Goal: Communication & Community: Answer question/provide support

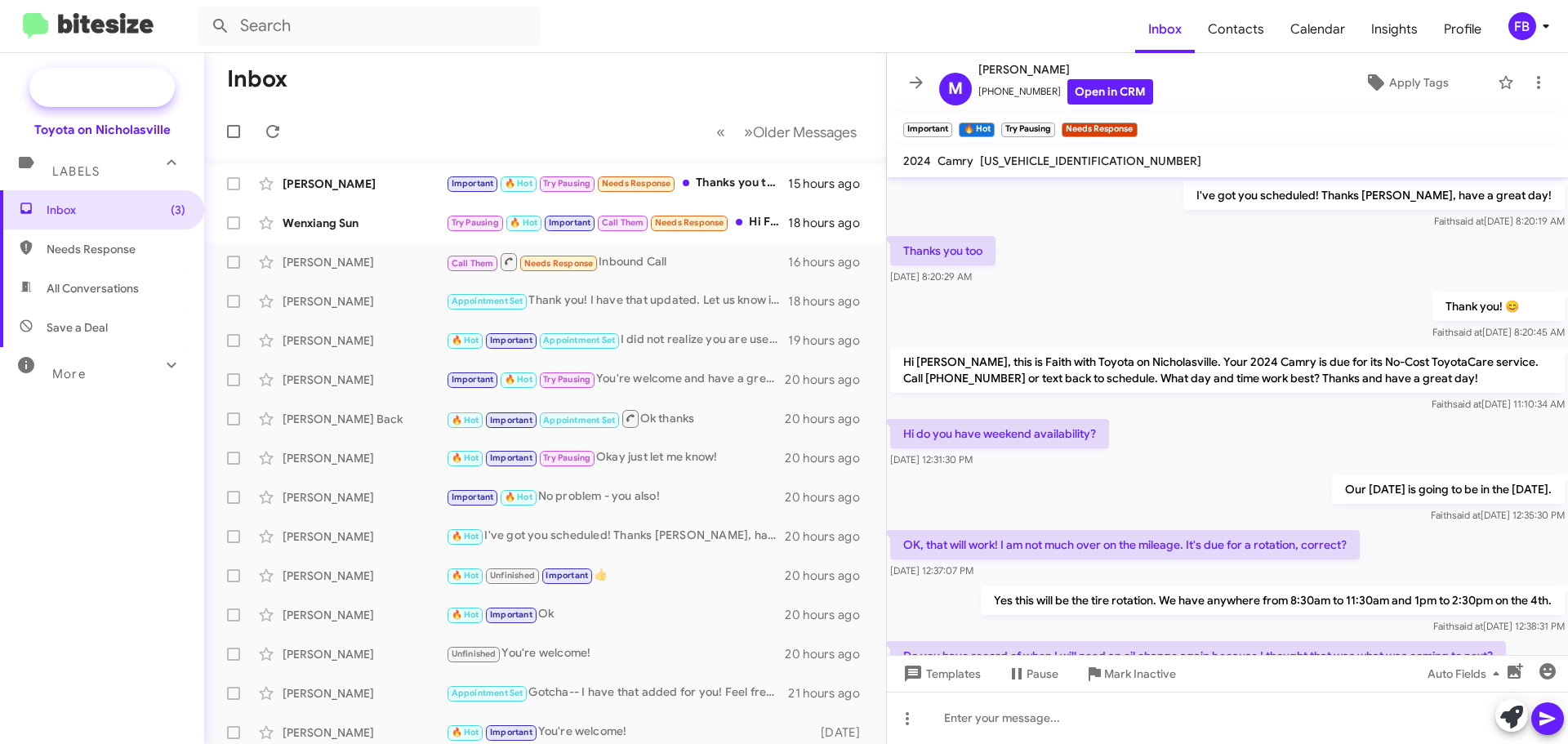
scroll to position [747, 0]
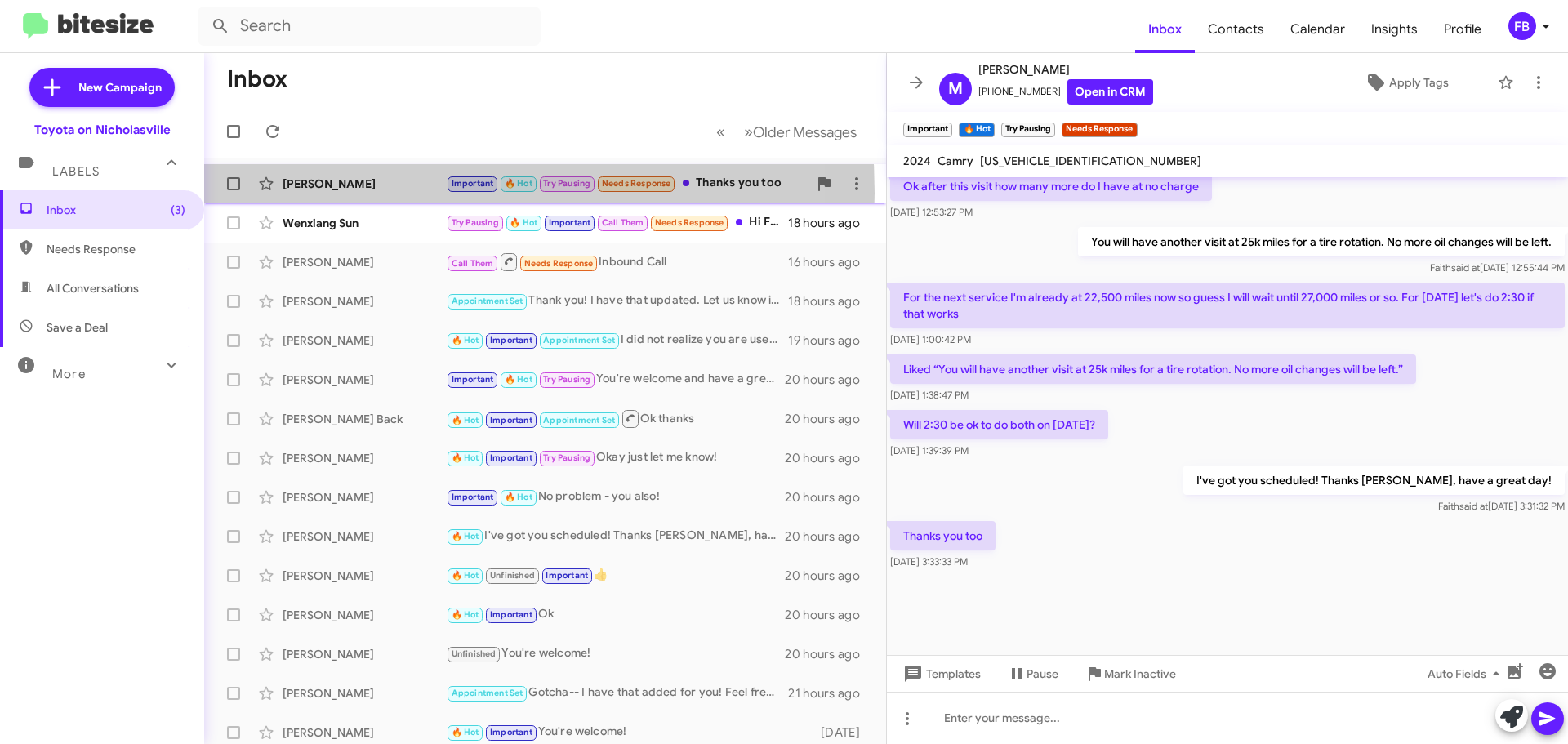
click at [331, 193] on div "[PERSON_NAME] Important 🔥 Hot Try Pausing Needs Response Thanks you too 15 hour…" at bounding box center [545, 184] width 656 height 33
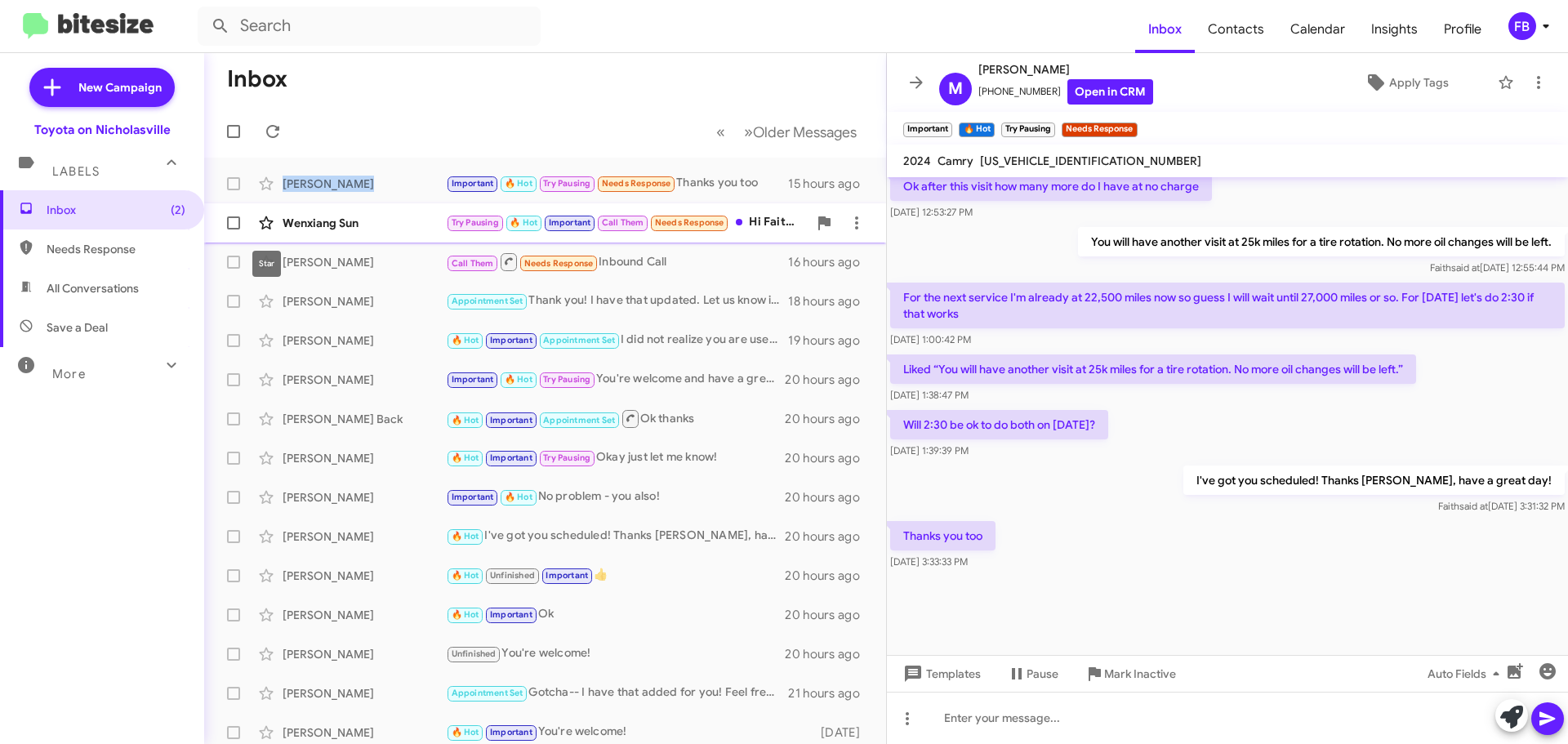
click at [269, 228] on icon at bounding box center [266, 223] width 13 height 13
drag, startPoint x: 270, startPoint y: 222, endPoint x: 290, endPoint y: 222, distance: 20.0
click at [274, 222] on icon at bounding box center [266, 222] width 19 height 19
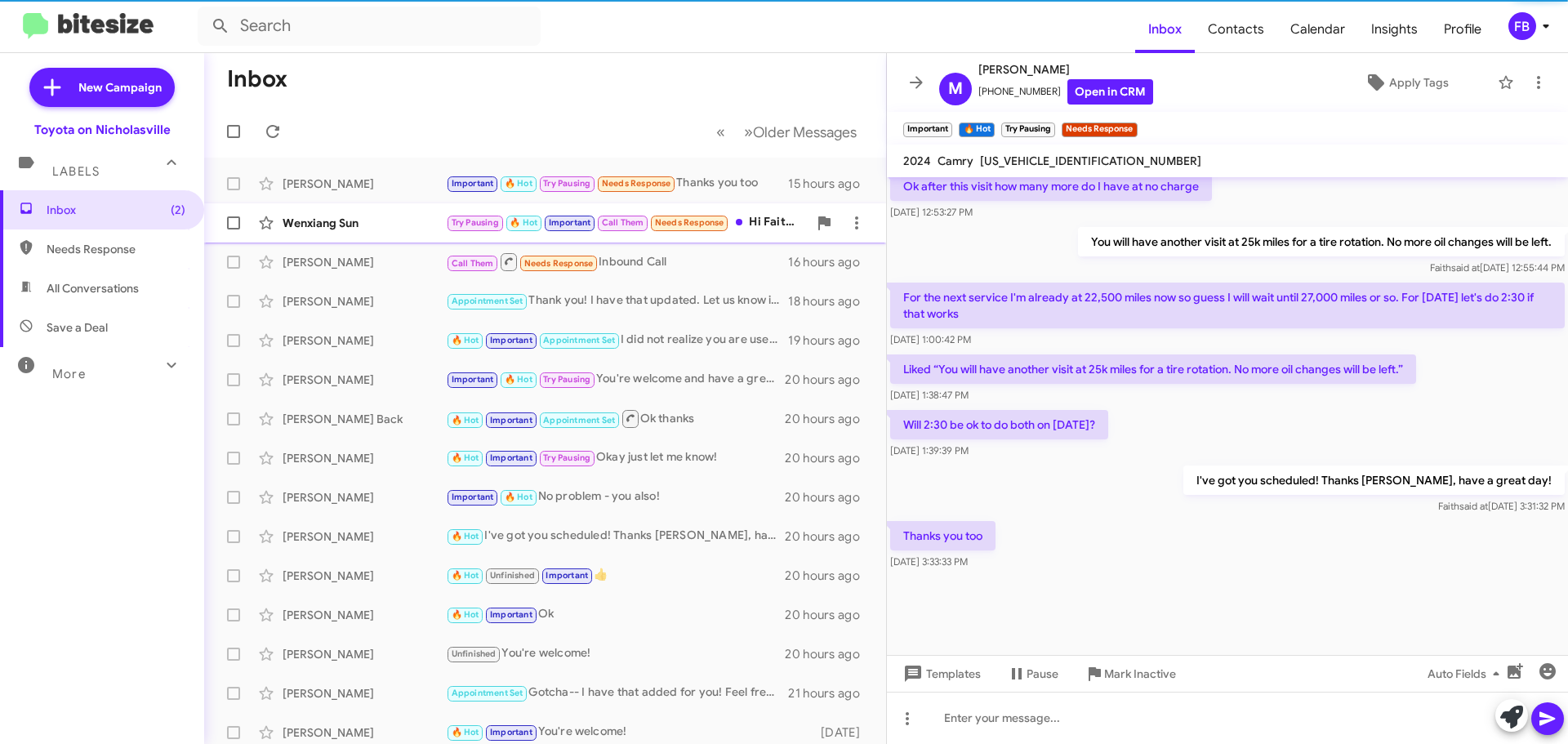
drag, startPoint x: 316, startPoint y: 224, endPoint x: 331, endPoint y: 228, distance: 15.5
click at [317, 224] on div "Wenxiang Sun" at bounding box center [364, 222] width 163 height 16
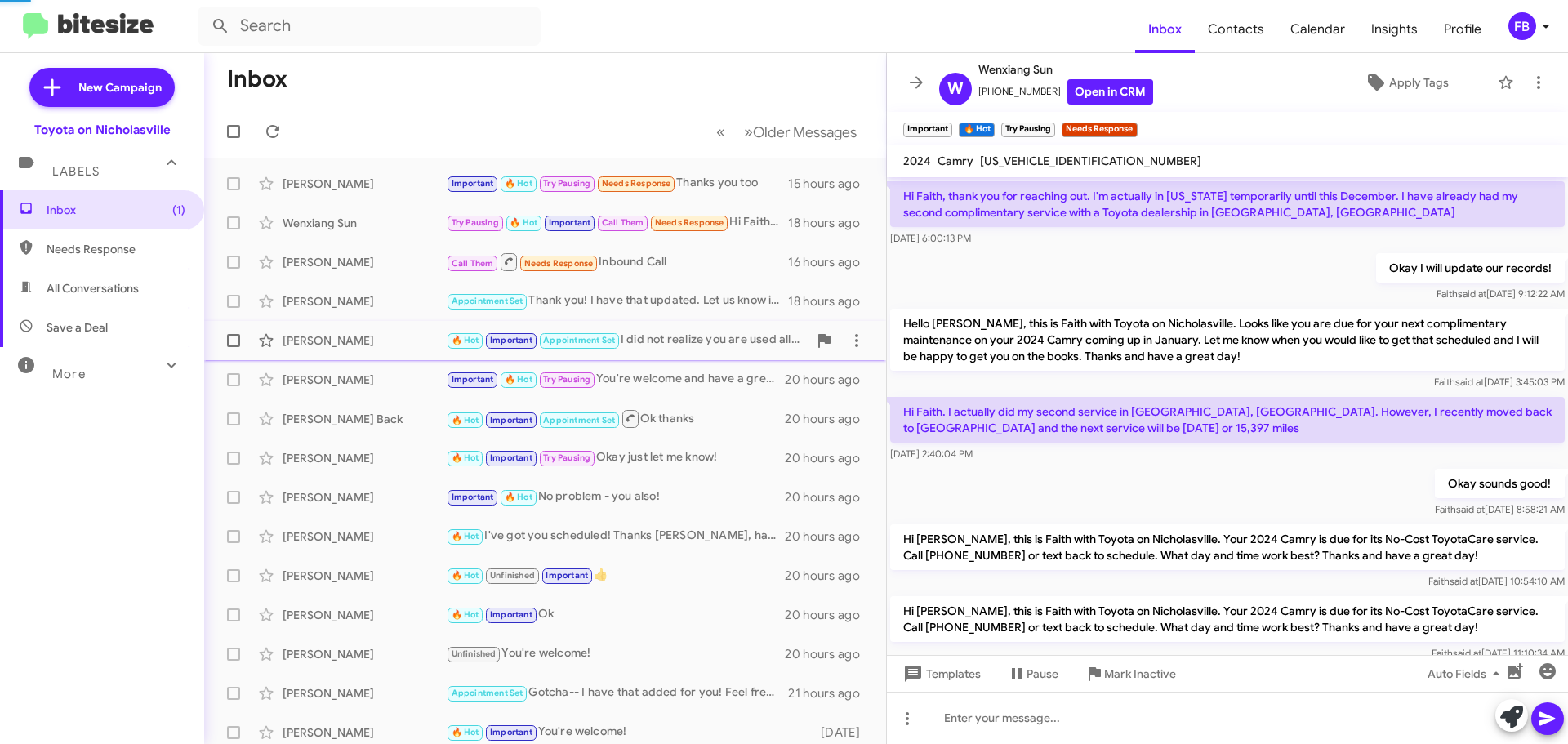
scroll to position [910, 0]
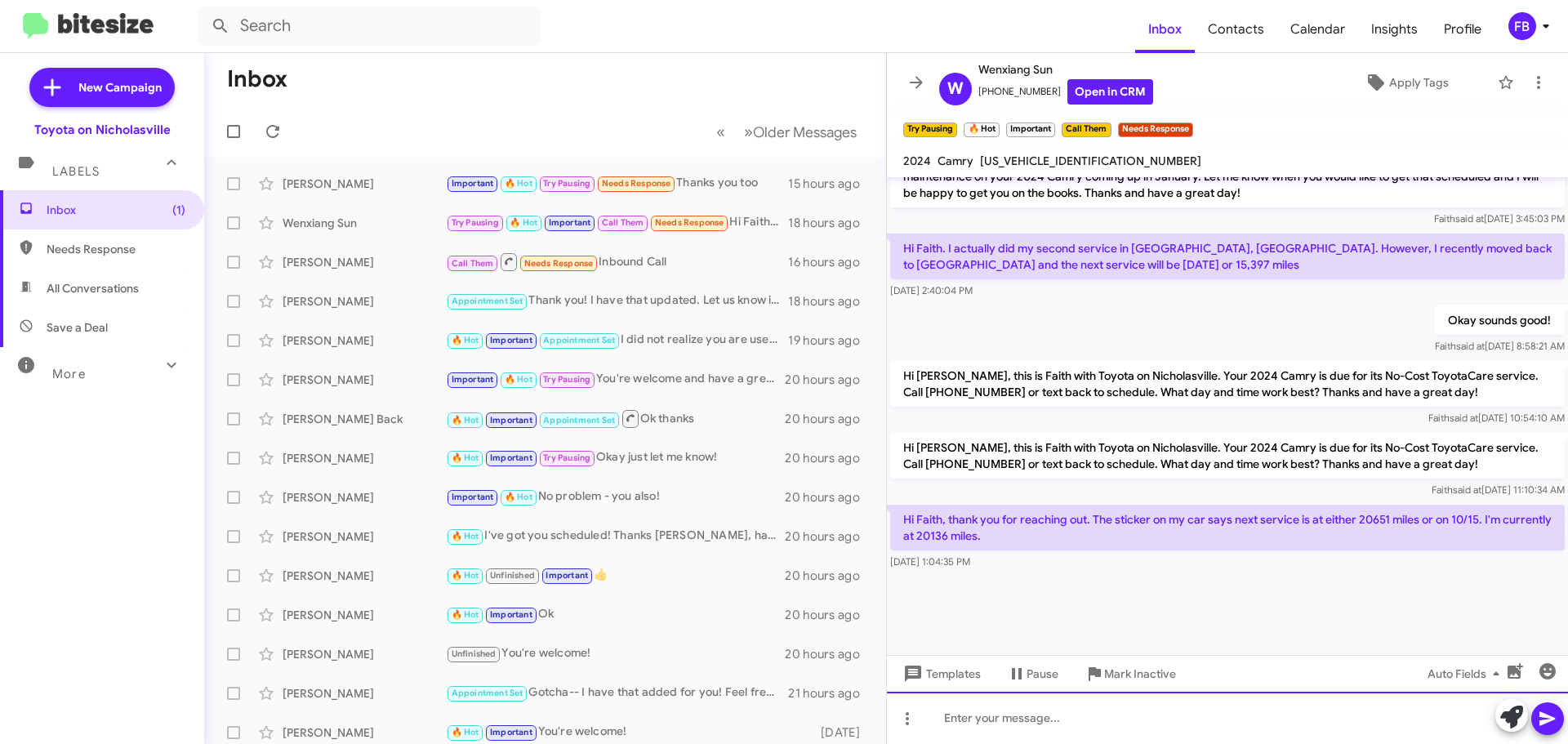
click at [942, 722] on div at bounding box center [1228, 717] width 681 height 52
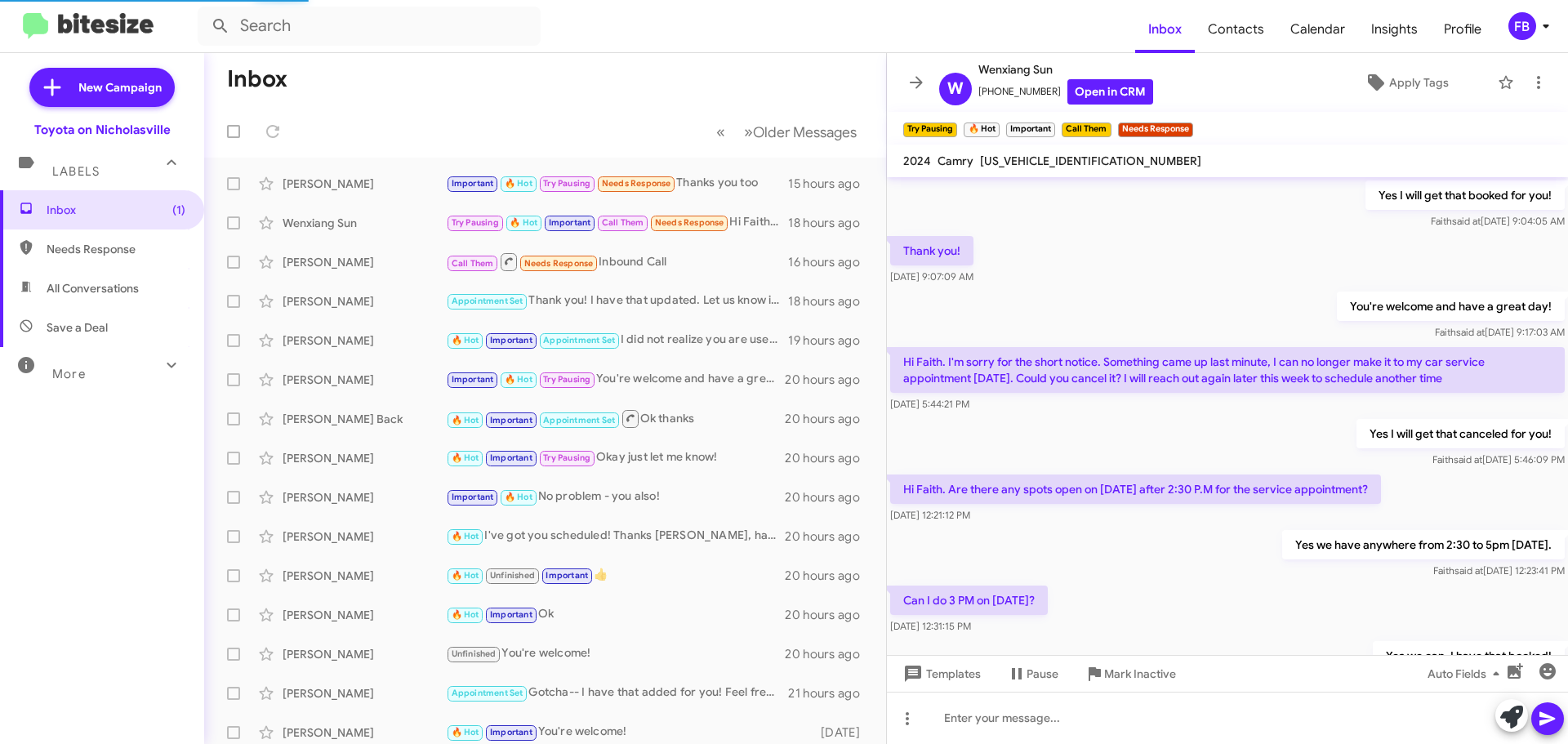
click at [1068, 161] on span "[US_VEHICLE_IDENTIFICATION_NUMBER]" at bounding box center [1090, 160] width 222 height 14
copy span "[US_VEHICLE_IDENTIFICATION_NUMBER]"
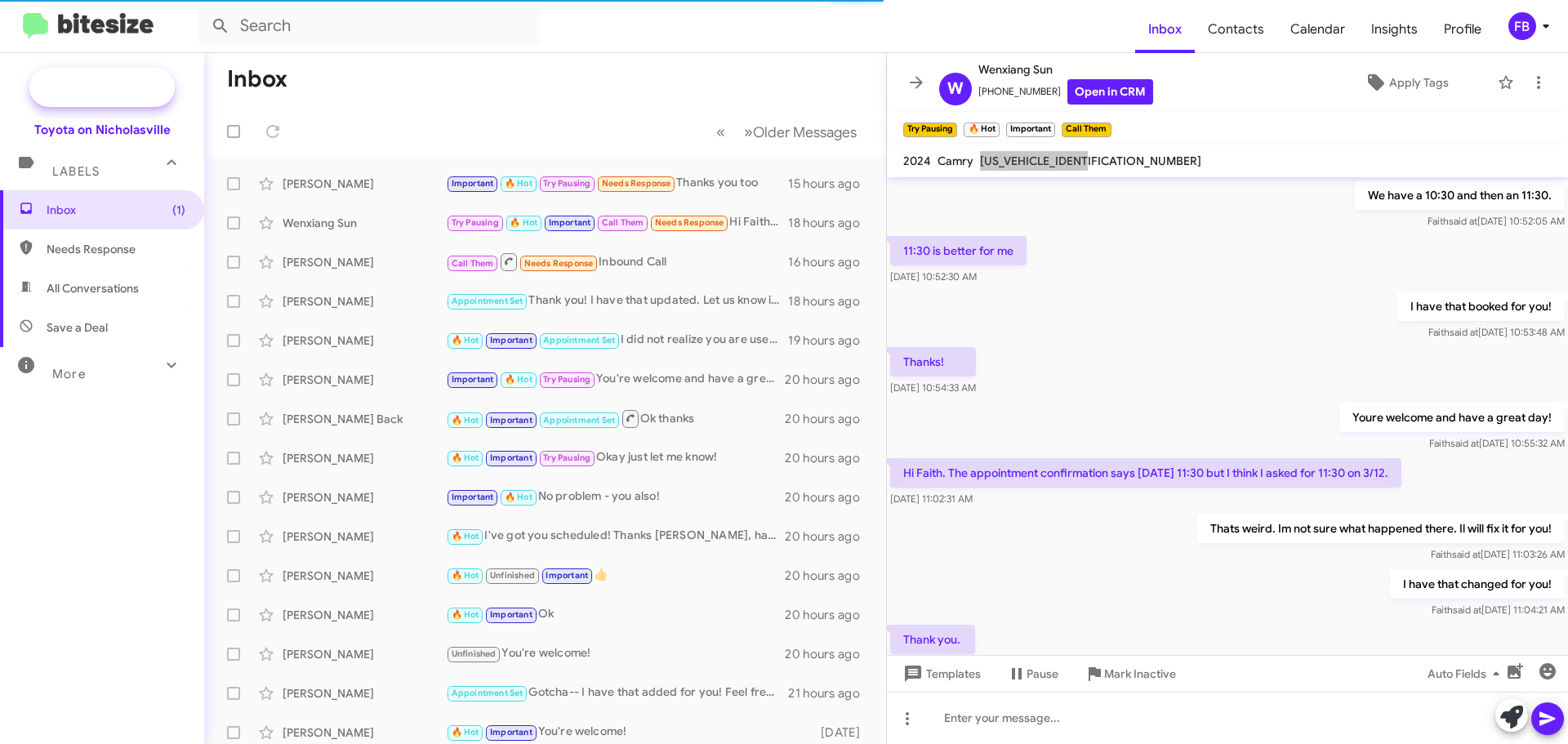
scroll to position [81, 0]
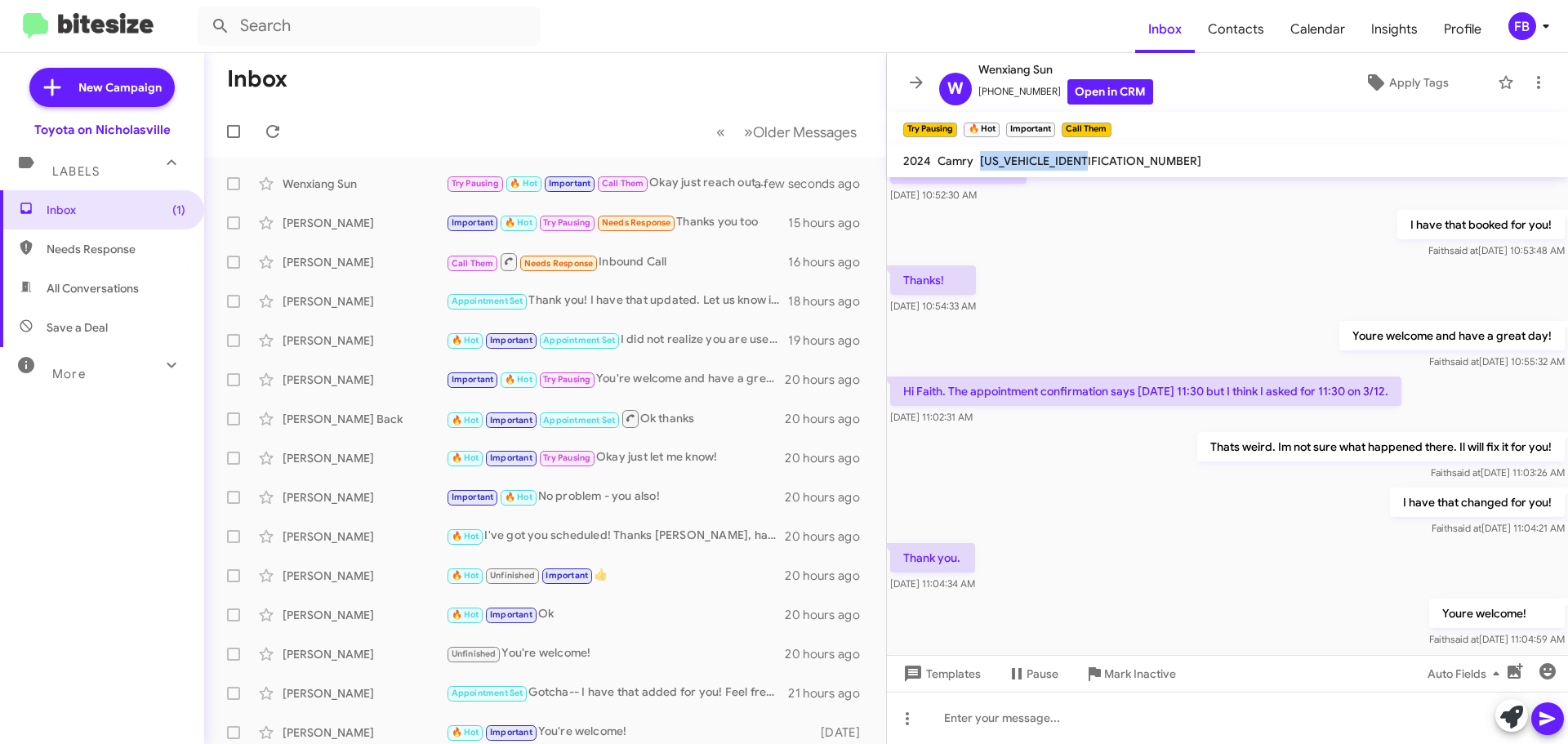
click at [82, 295] on span "All Conversations" at bounding box center [93, 288] width 92 height 16
type input "in:all-conversations"
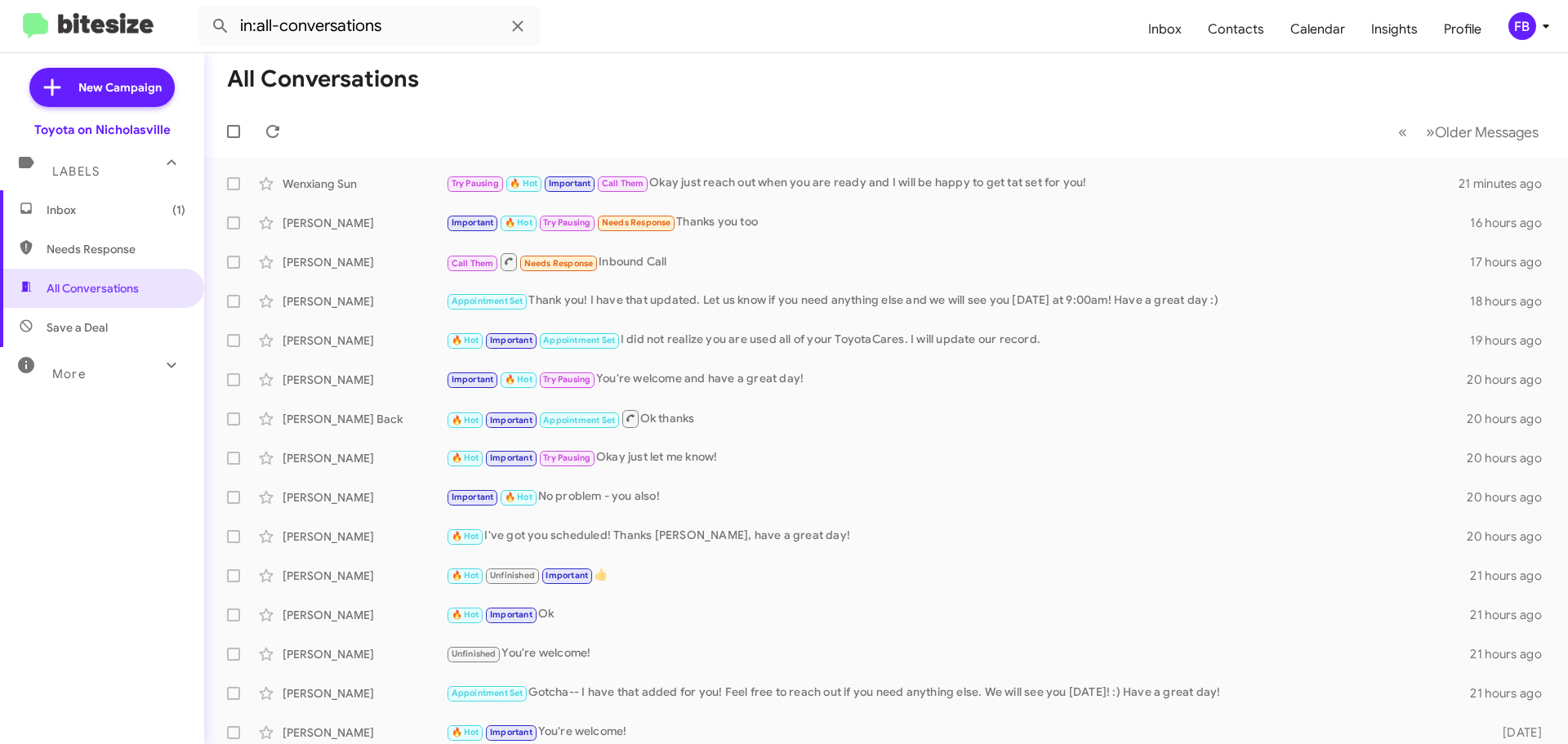
drag, startPoint x: 126, startPoint y: 212, endPoint x: 179, endPoint y: 207, distance: 53.2
click at [126, 212] on span "Inbox (1)" at bounding box center [116, 209] width 139 height 16
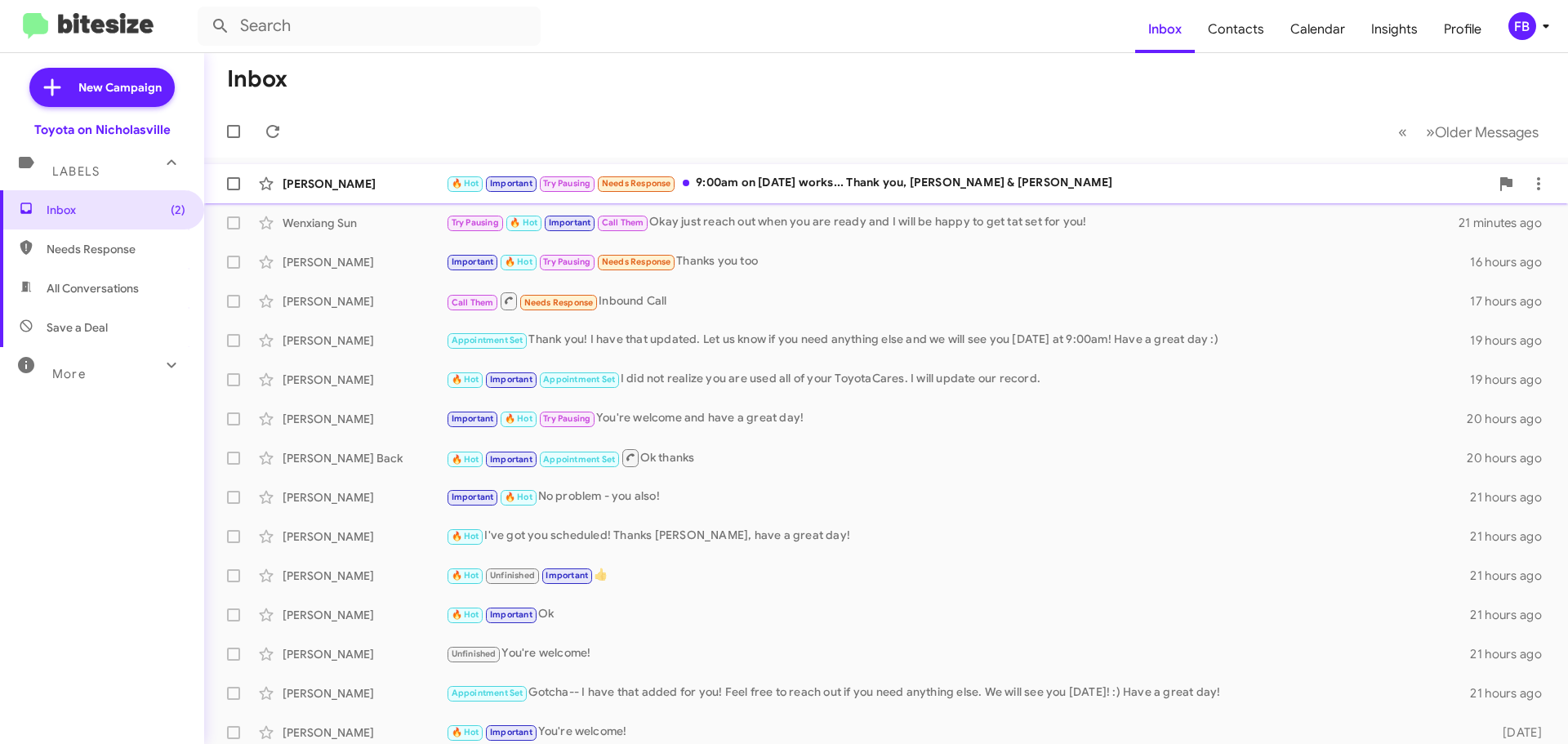
click at [906, 185] on div "🔥 Hot Important Try Pausing Needs Response 9:00am on [DATE] works... Thank you,…" at bounding box center [968, 183] width 1043 height 19
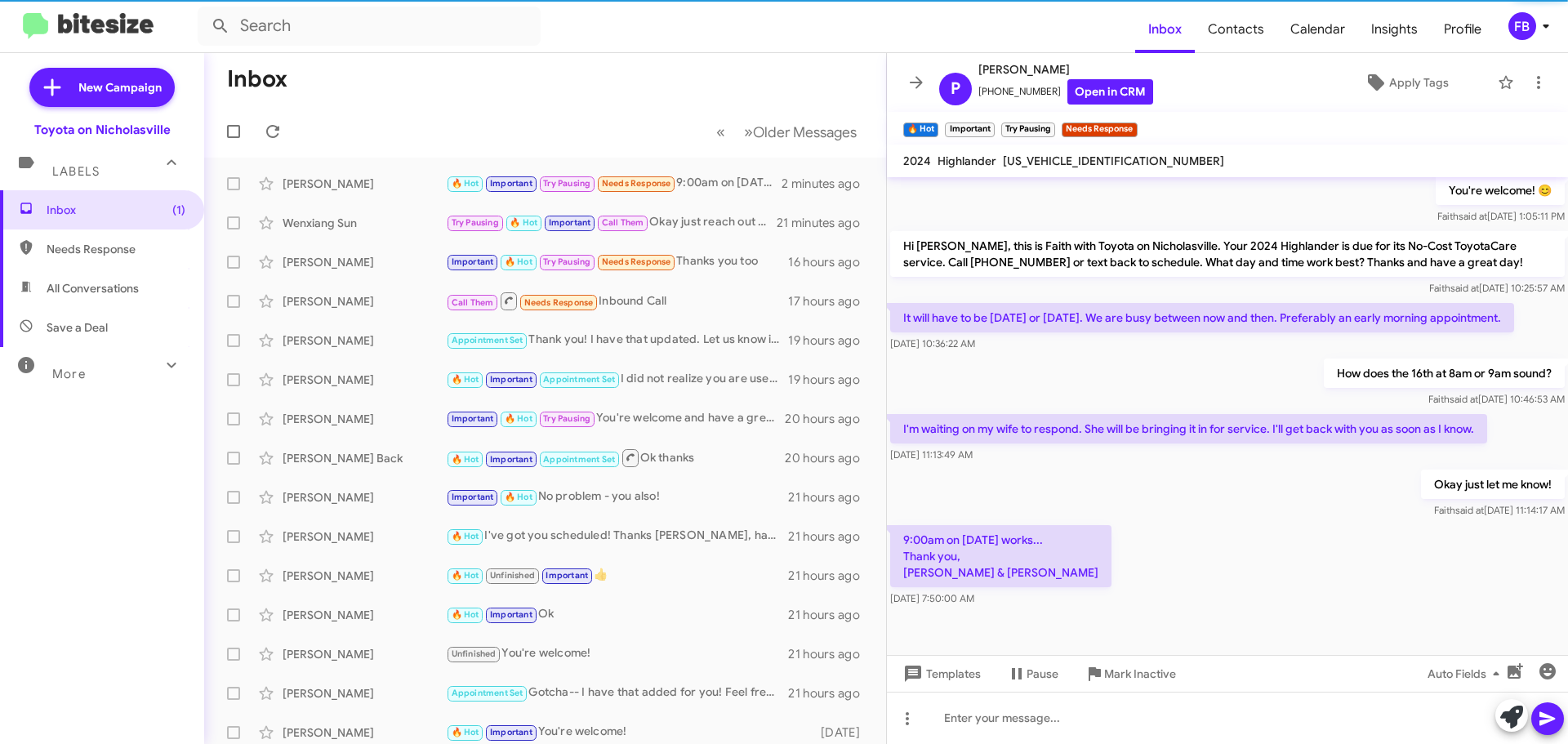
scroll to position [546, 0]
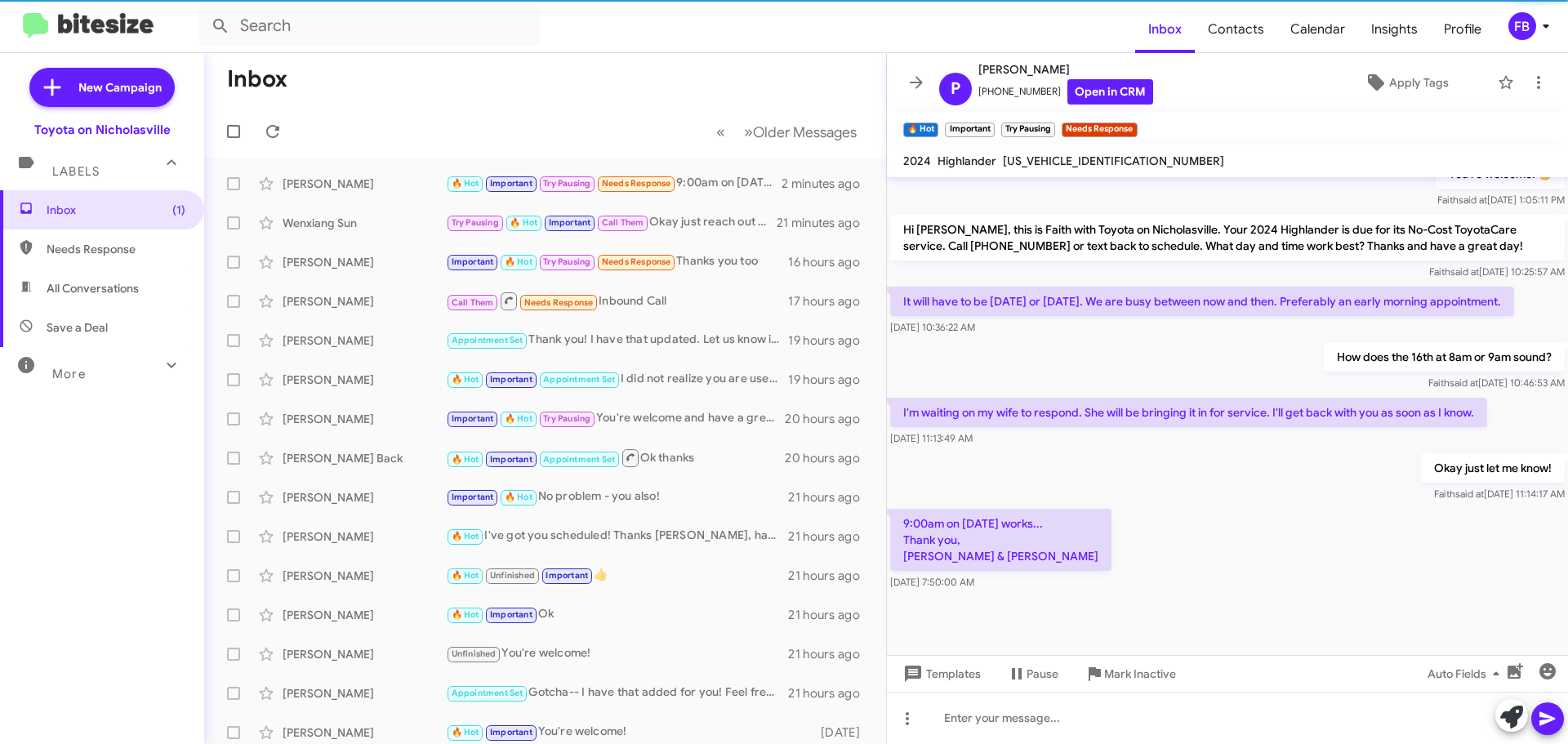
click at [1057, 164] on span "[US_VEHICLE_IDENTIFICATION_NUMBER]" at bounding box center [1112, 160] width 222 height 14
drag, startPoint x: 1057, startPoint y: 164, endPoint x: 1065, endPoint y: 160, distance: 8.9
click at [1057, 164] on span "[US_VEHICLE_IDENTIFICATION_NUMBER]" at bounding box center [1112, 160] width 222 height 14
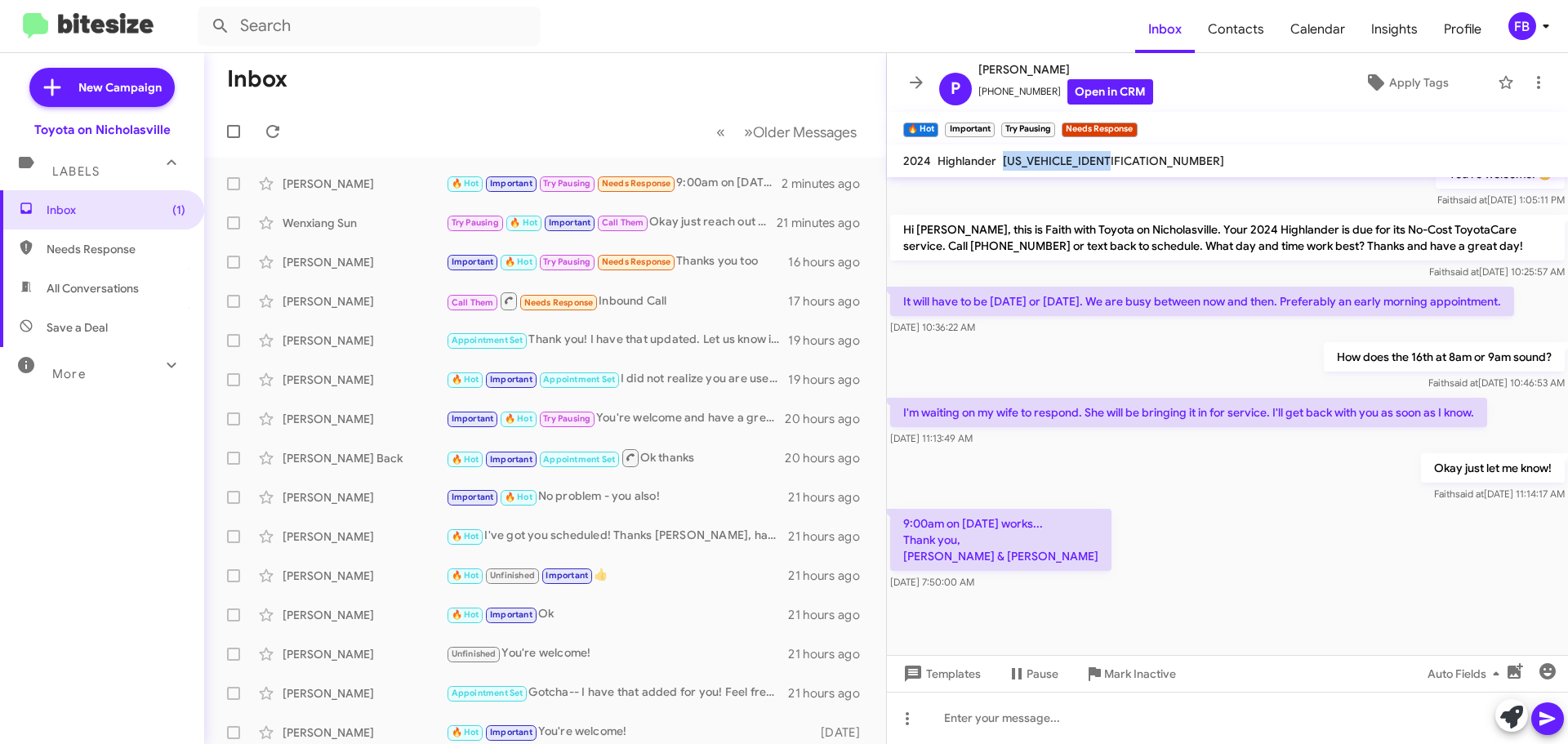
copy span "[US_VEHICLE_IDENTIFICATION_NUMBER]"
click at [942, 675] on span "Templates" at bounding box center [940, 673] width 81 height 30
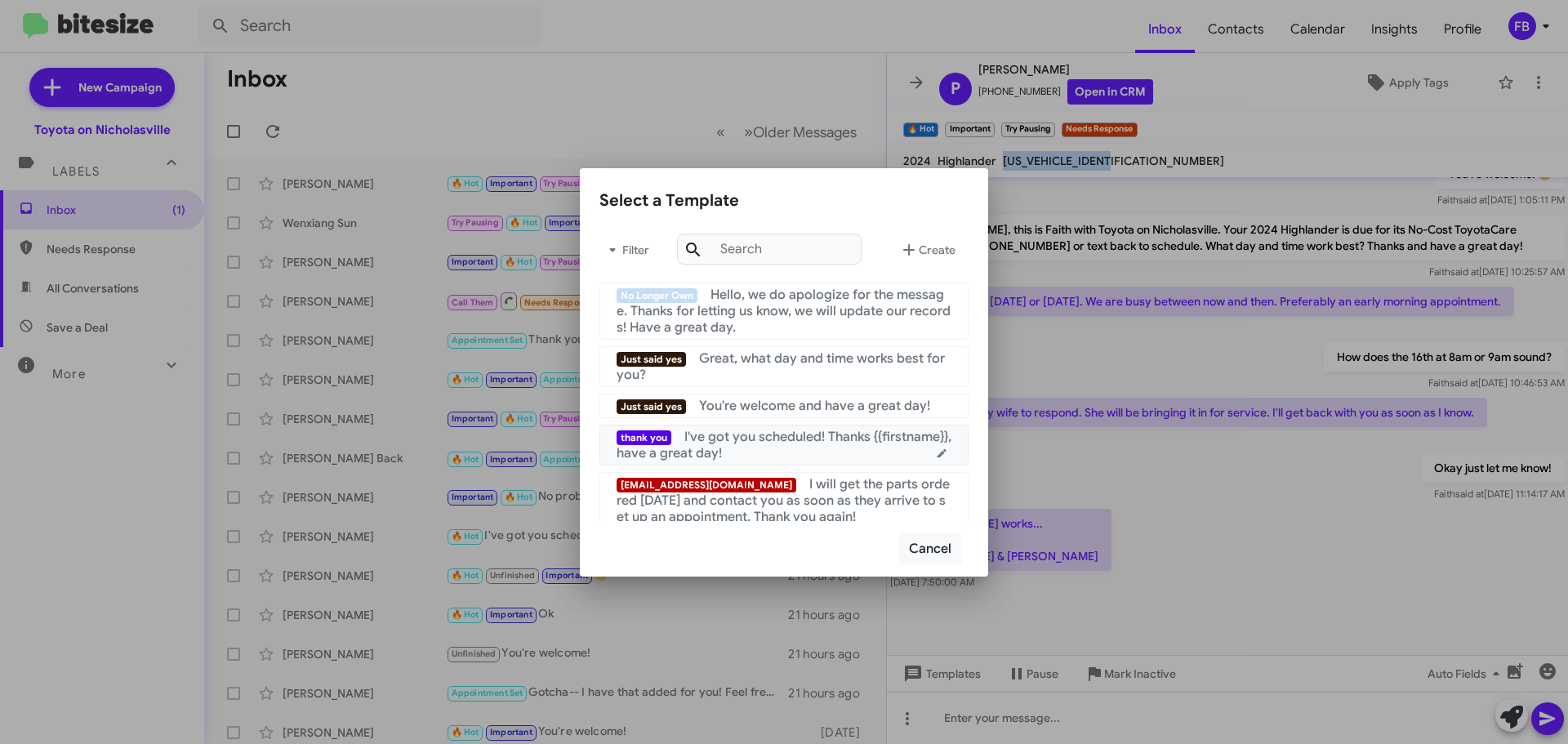
click at [857, 435] on span "I've got you scheduled! Thanks {{firstname}}, have a great day!" at bounding box center [784, 445] width 335 height 33
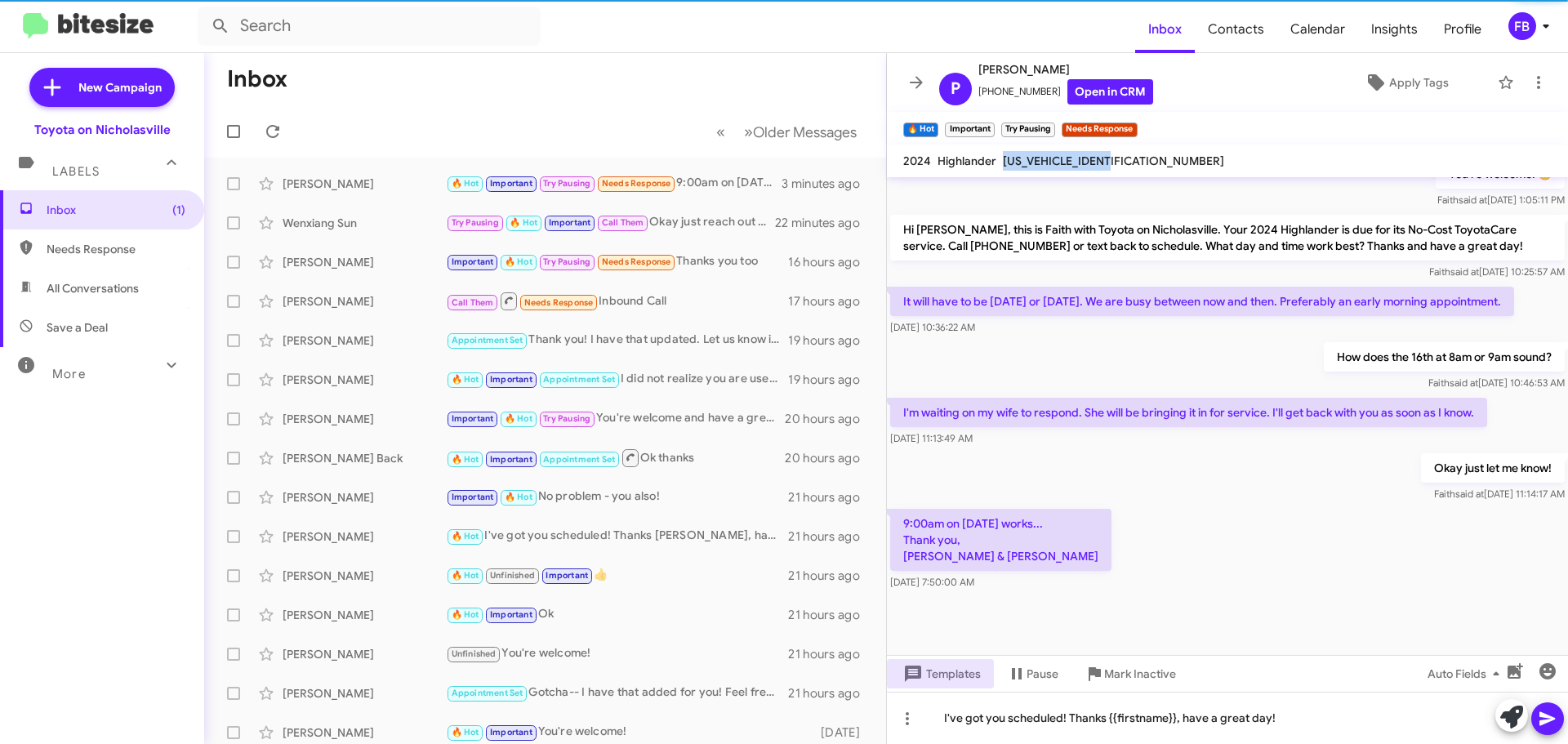
click at [1556, 715] on icon at bounding box center [1547, 718] width 19 height 19
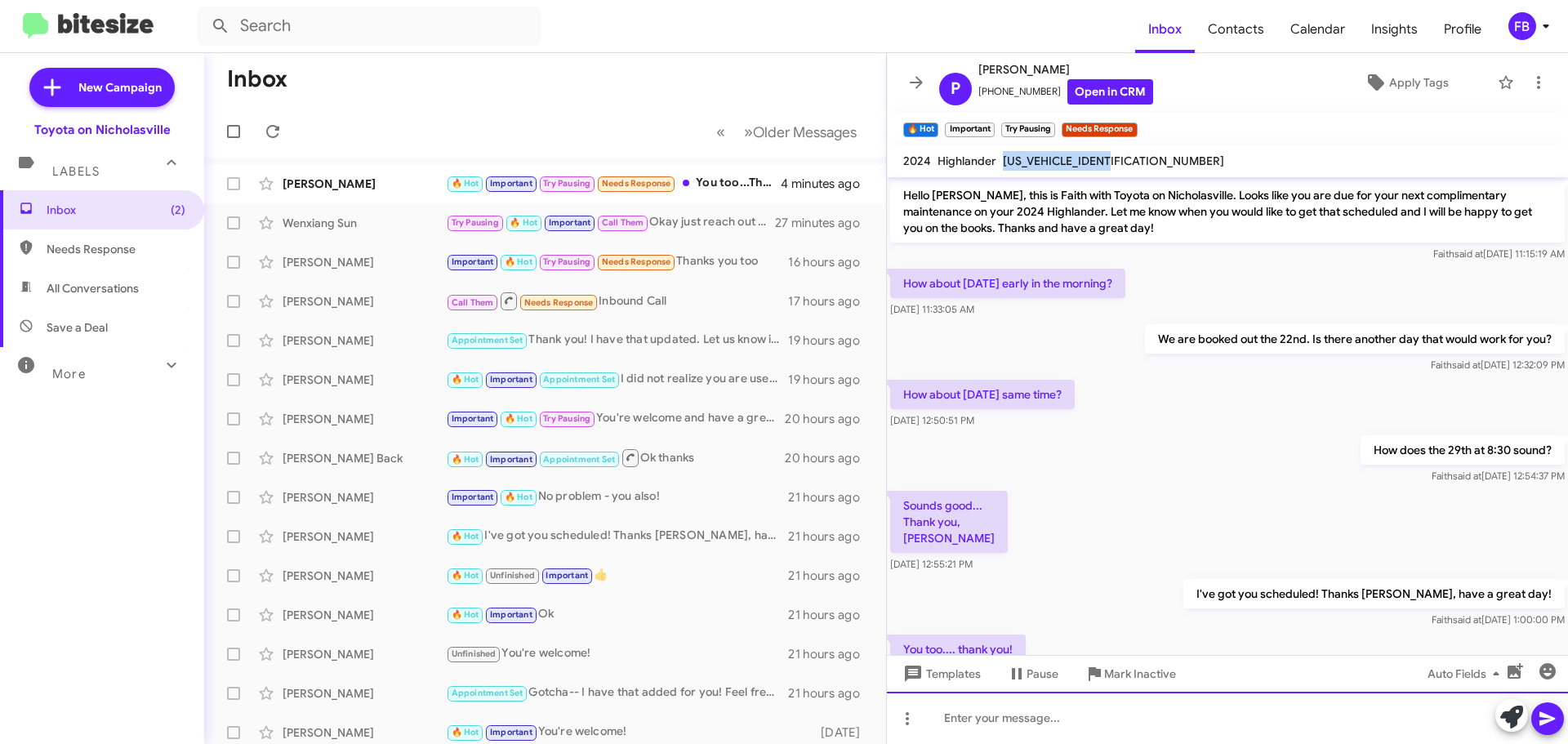
scroll to position [666, 0]
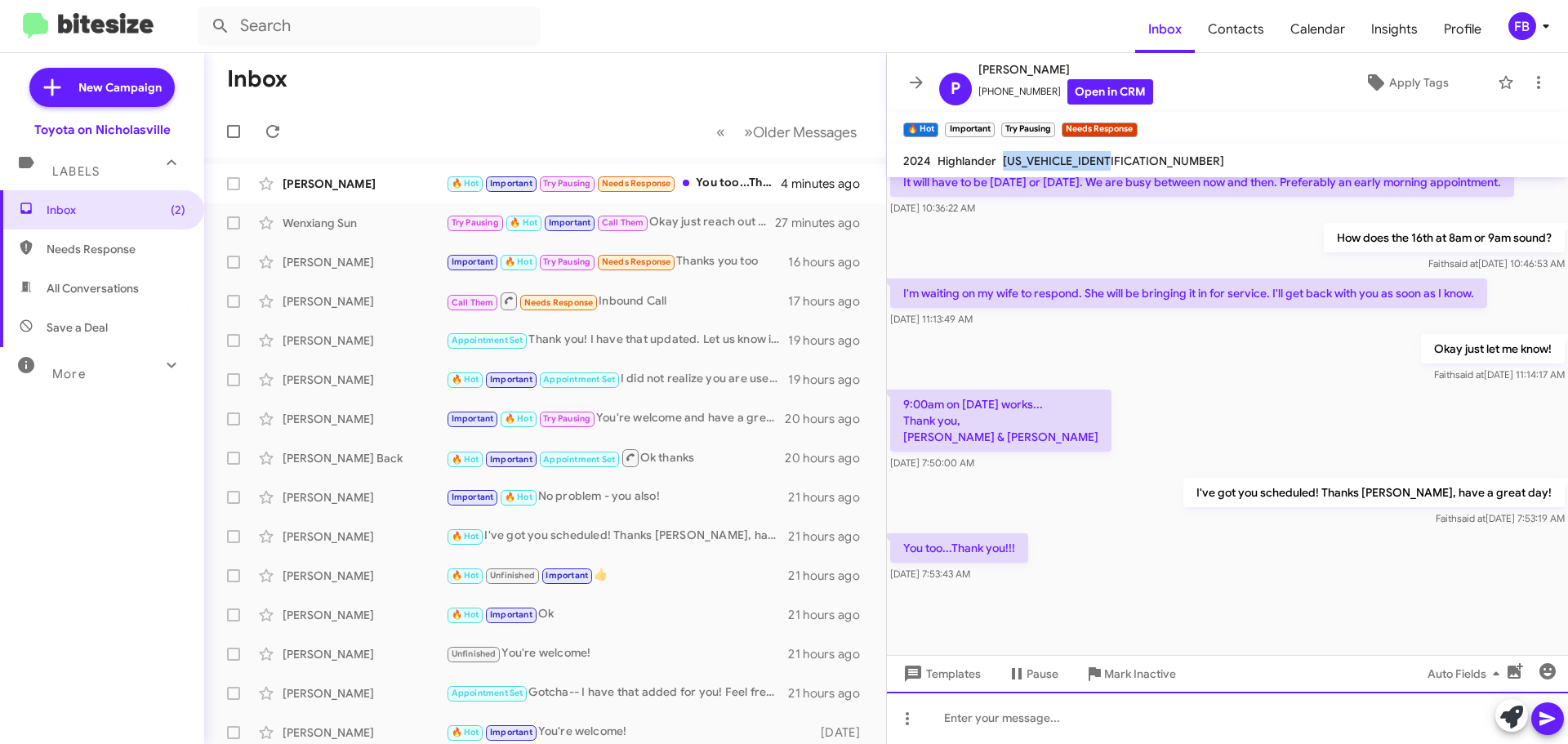
click at [969, 722] on div at bounding box center [1228, 717] width 681 height 52
click at [1127, 719] on div "You're welcome!" at bounding box center [1228, 717] width 681 height 52
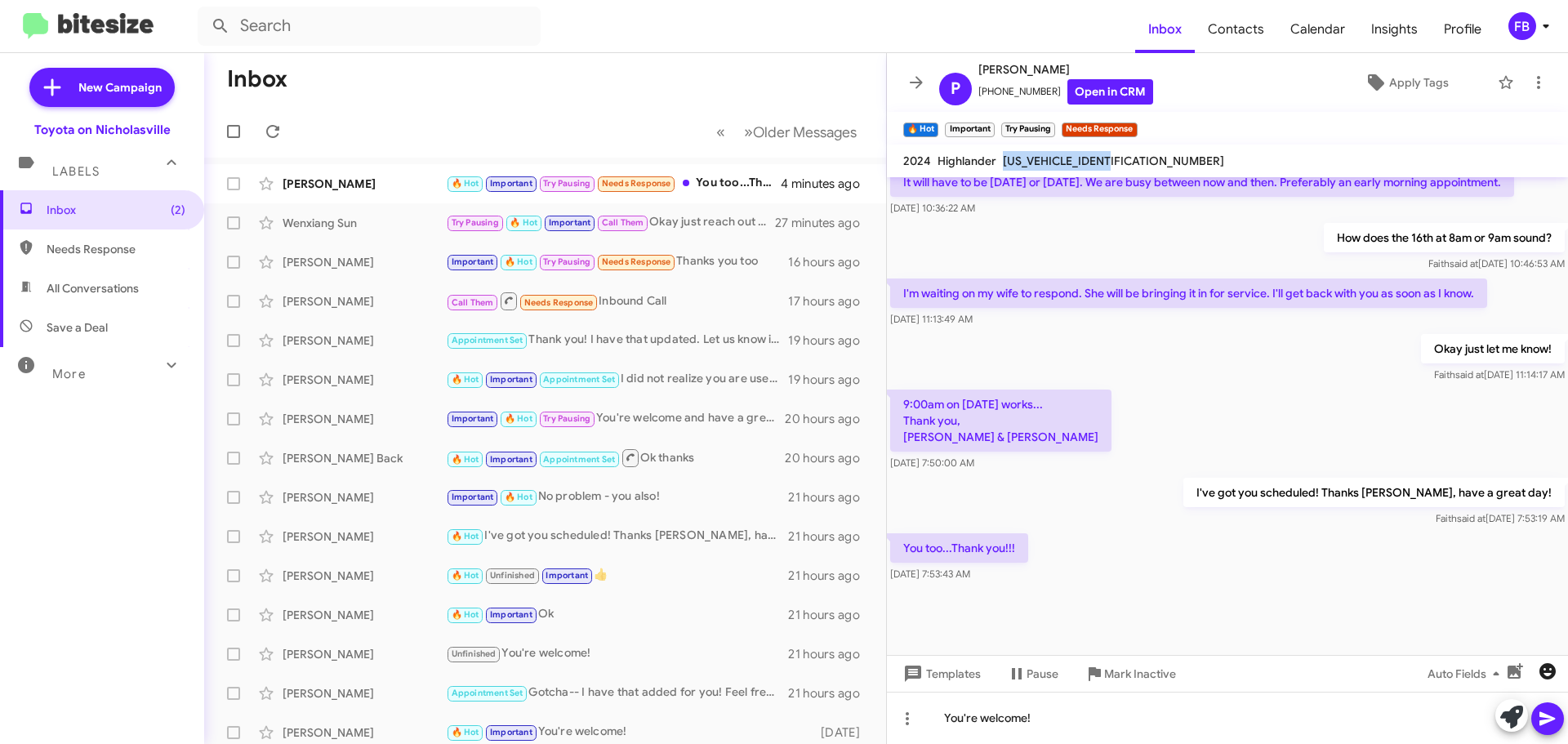
click at [1546, 663] on icon "button" at bounding box center [1547, 671] width 19 height 19
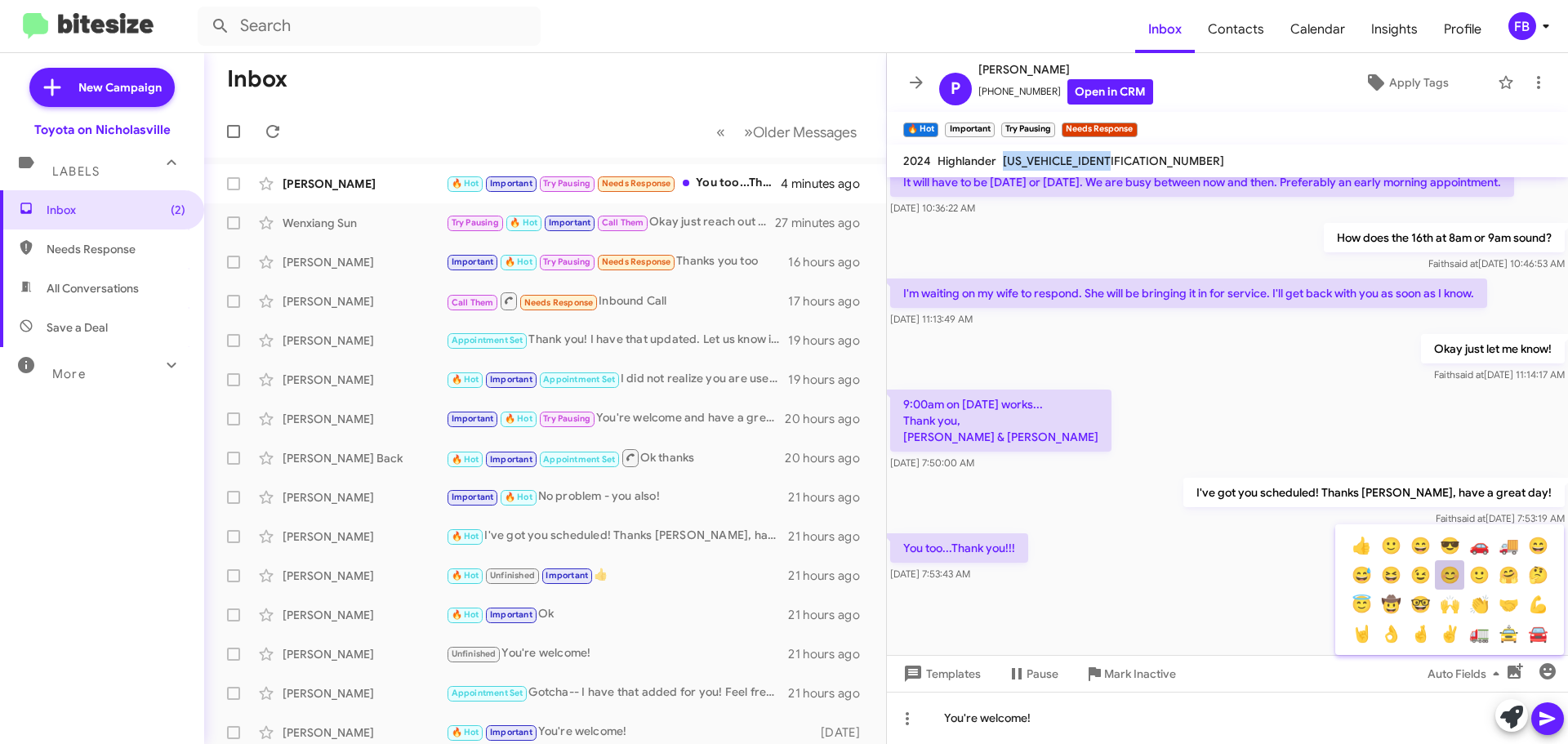
click at [1452, 578] on button "😊" at bounding box center [1449, 574] width 30 height 30
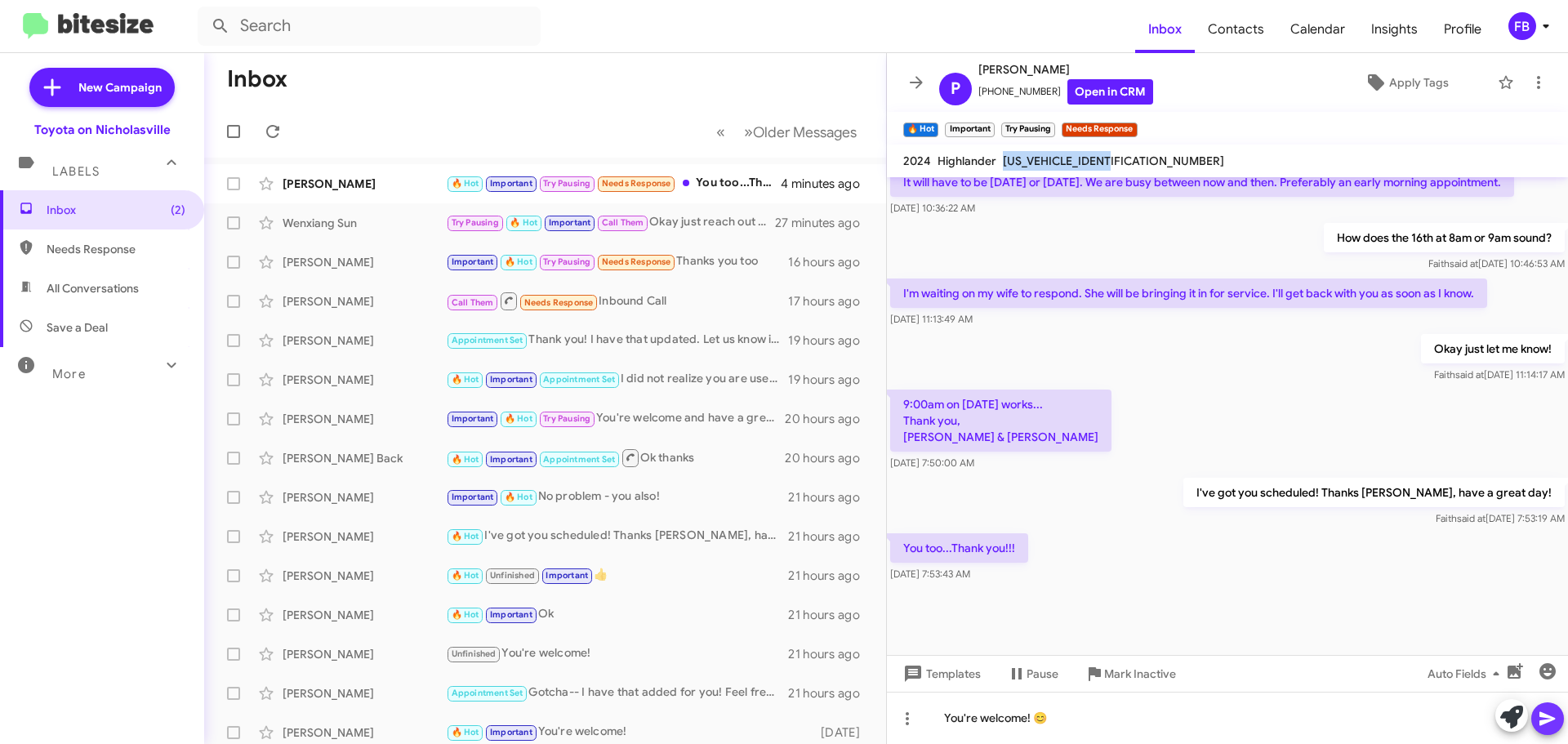
click at [1551, 717] on icon at bounding box center [1547, 718] width 15 height 13
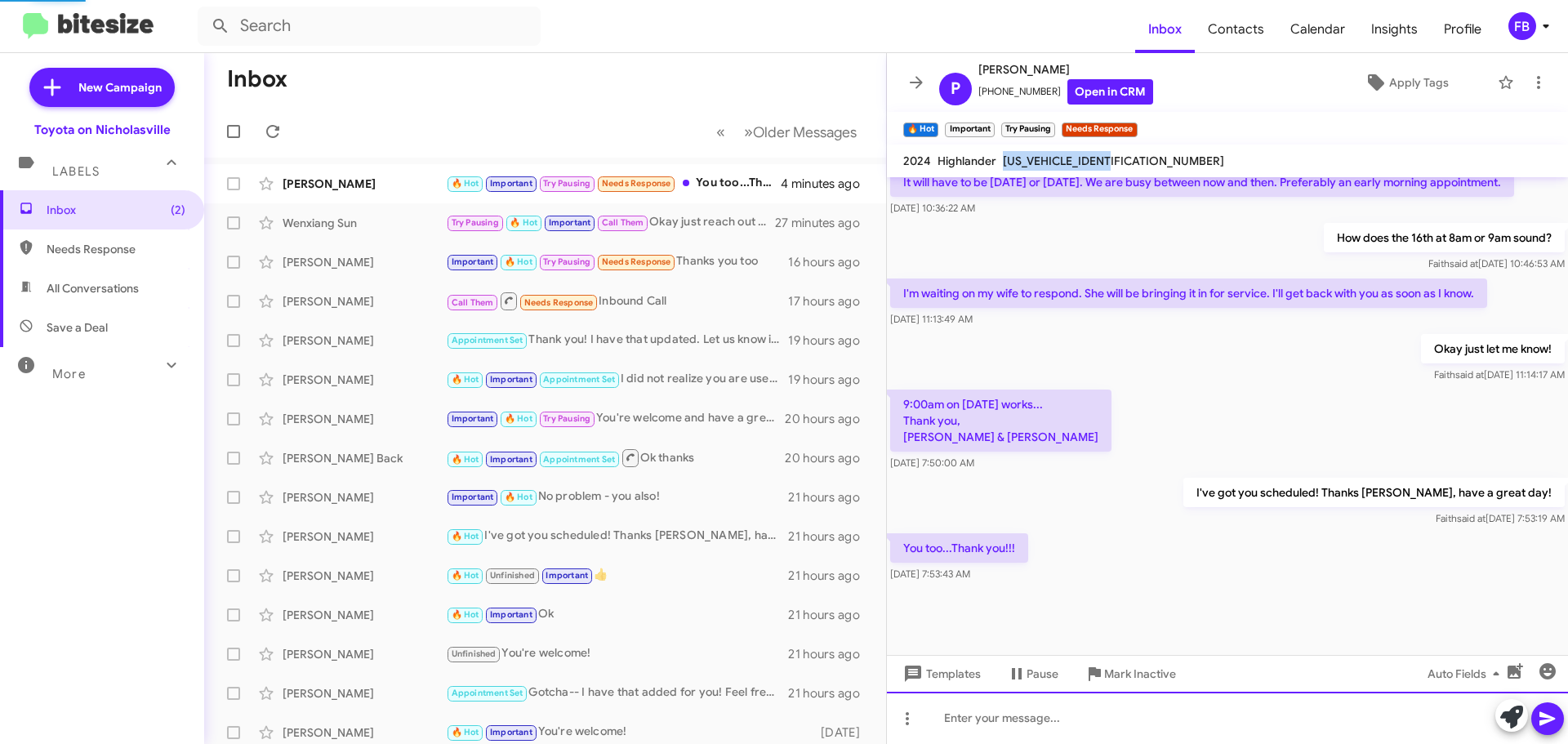
scroll to position [0, 0]
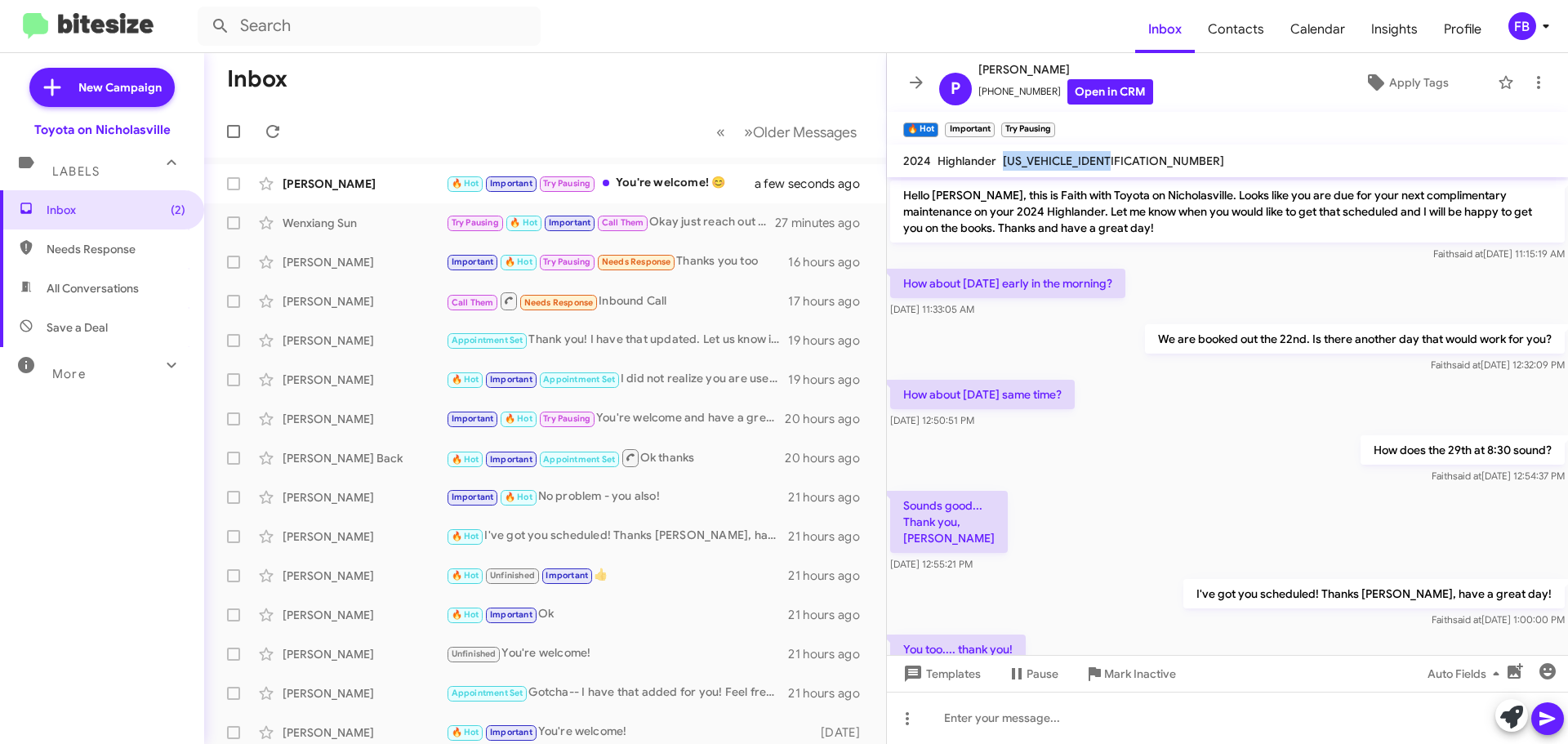
click at [129, 299] on span "All Conversations" at bounding box center [102, 288] width 204 height 39
type input "in:all-conversations"
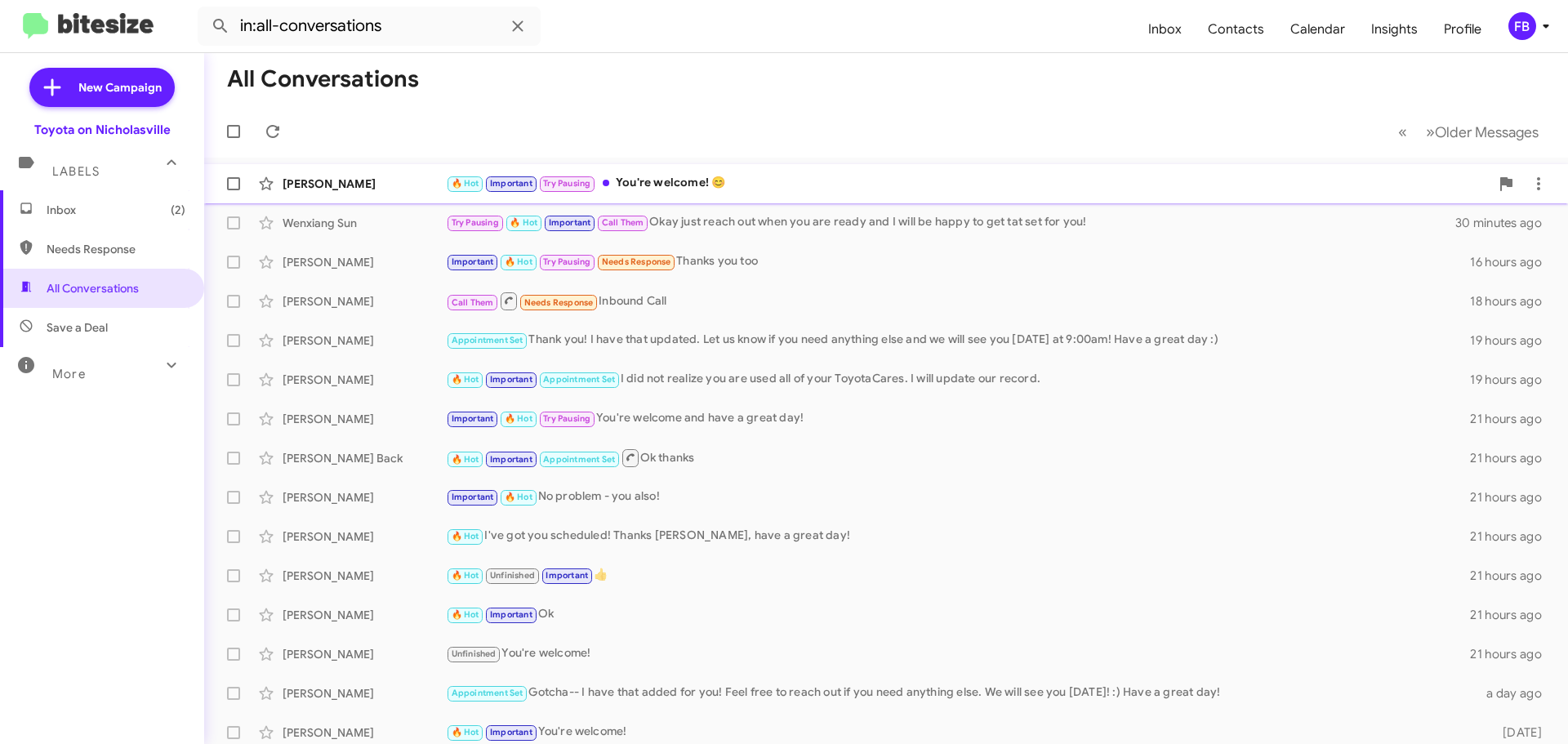
click at [721, 184] on div "🔥 Hot Important Try Pausing You're welcome! 😊" at bounding box center [968, 183] width 1043 height 19
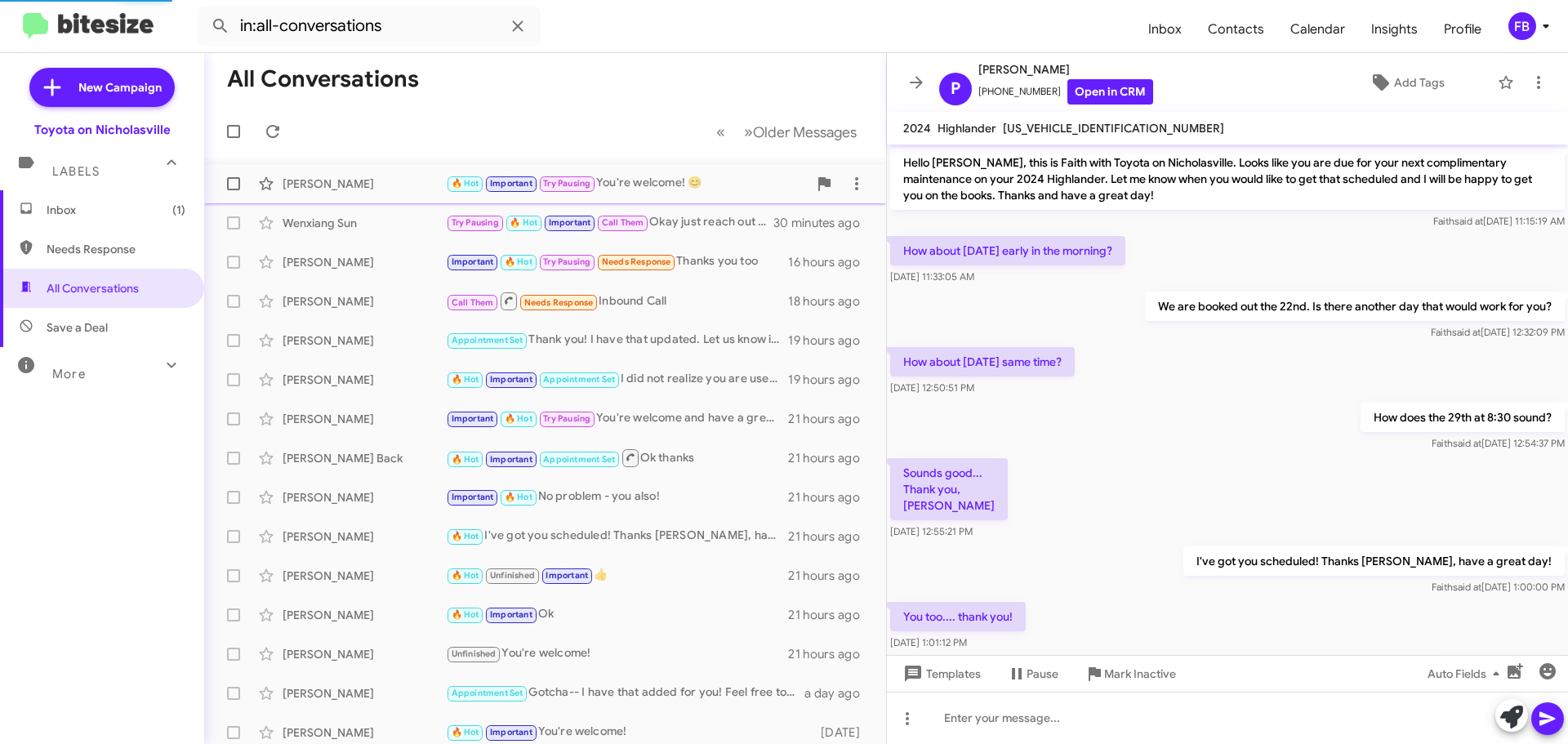
scroll to position [693, 0]
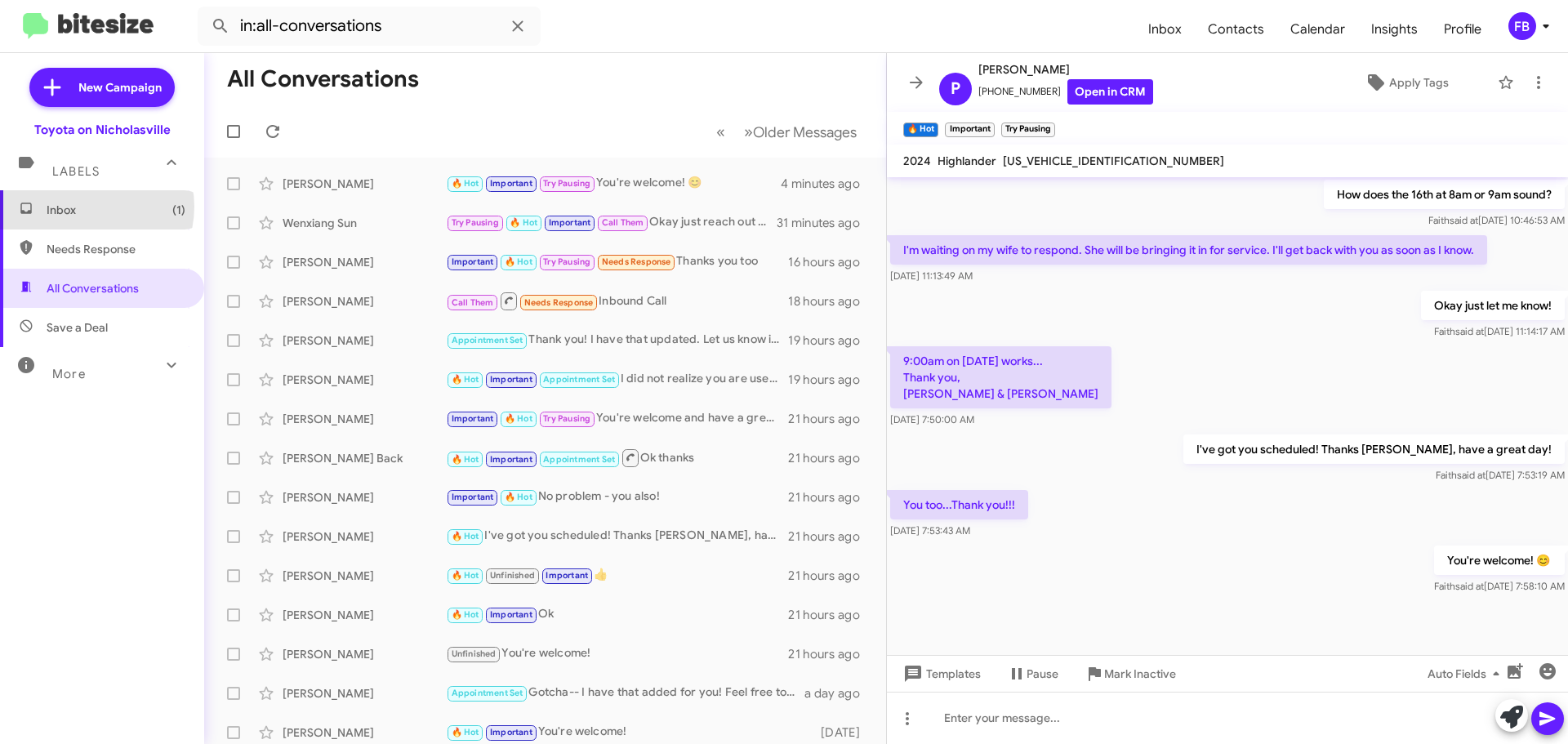
click at [85, 206] on span "Inbox (1)" at bounding box center [116, 209] width 139 height 16
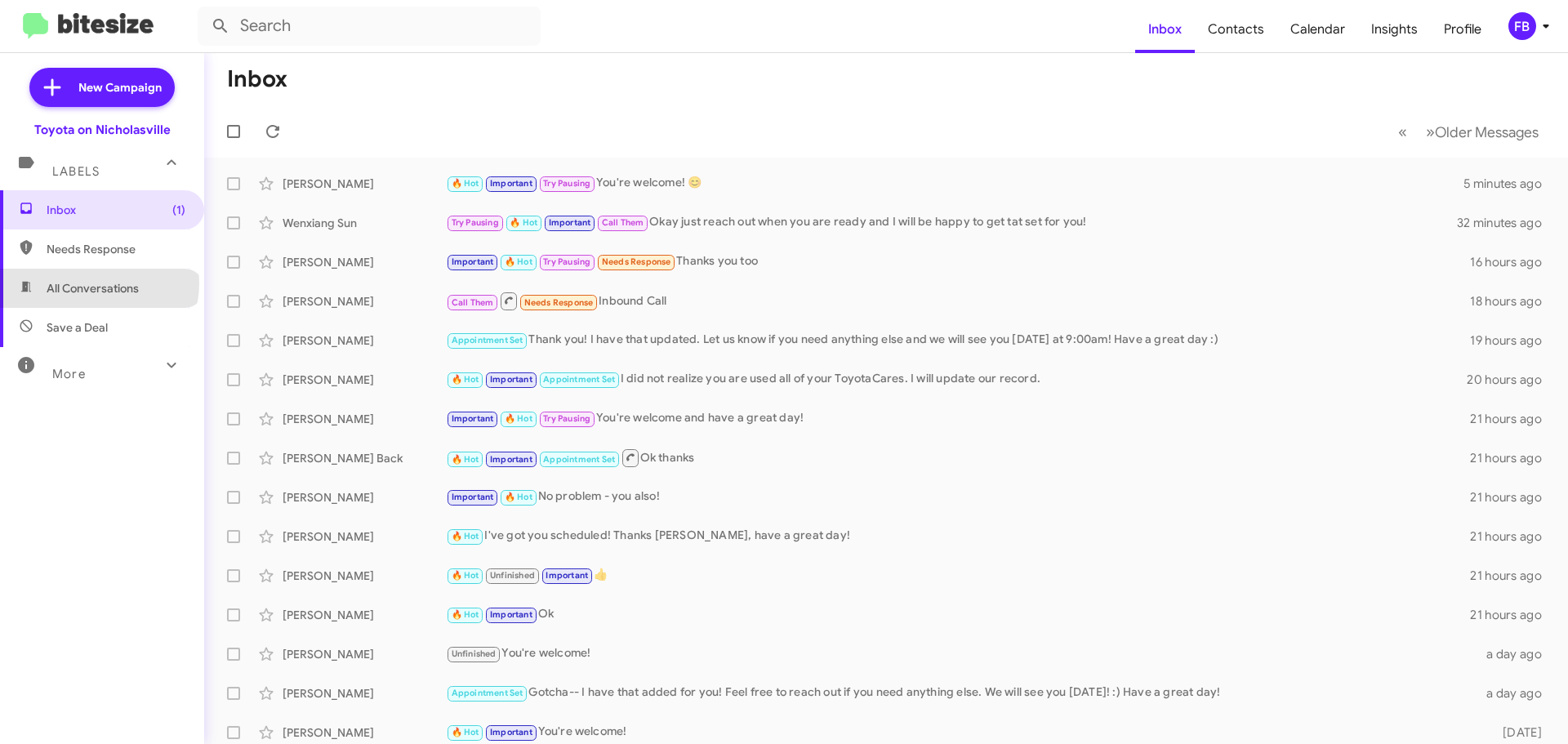
click at [98, 283] on span "All Conversations" at bounding box center [93, 288] width 92 height 16
type input "in:all-conversations"
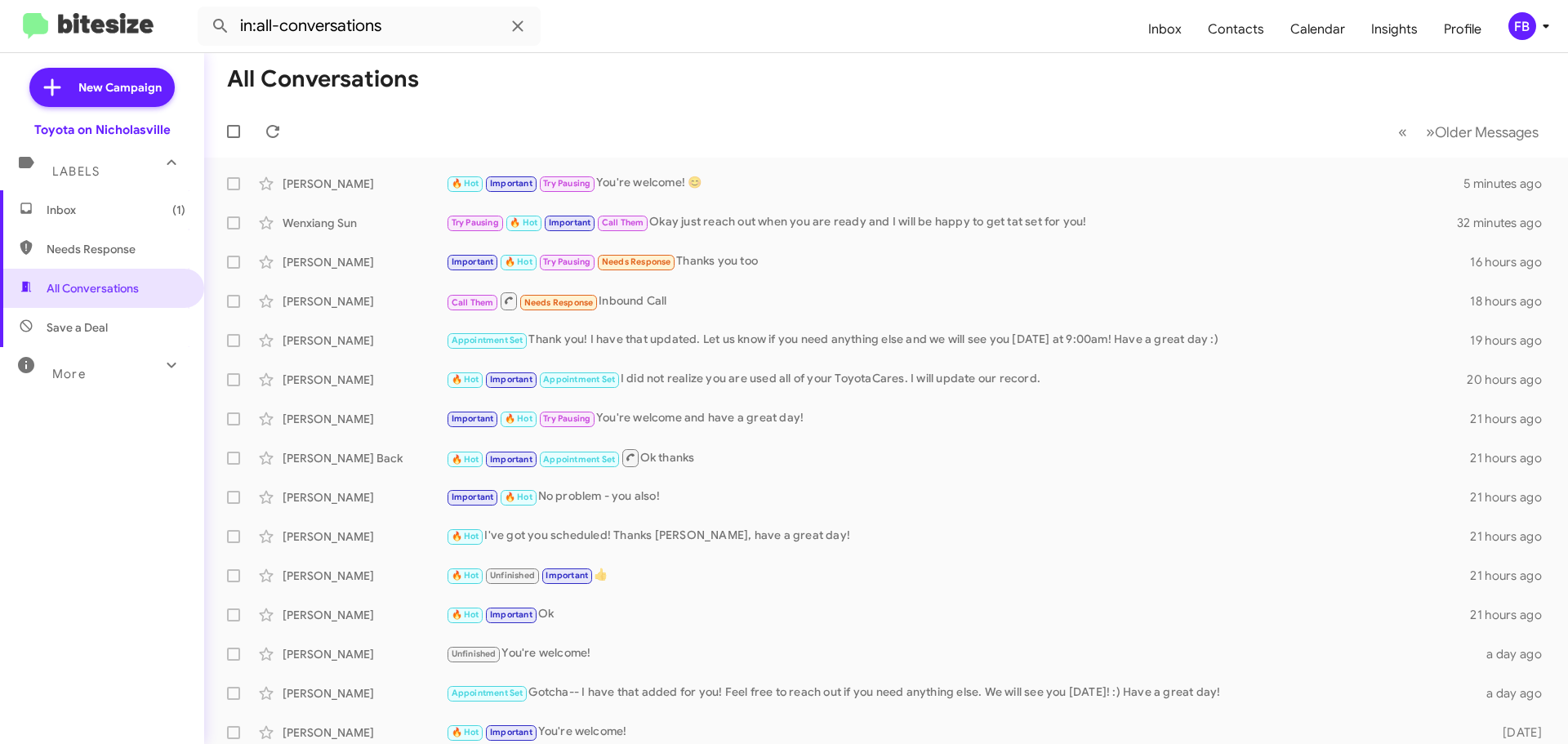
click at [143, 217] on span "Inbox (1)" at bounding box center [116, 209] width 139 height 16
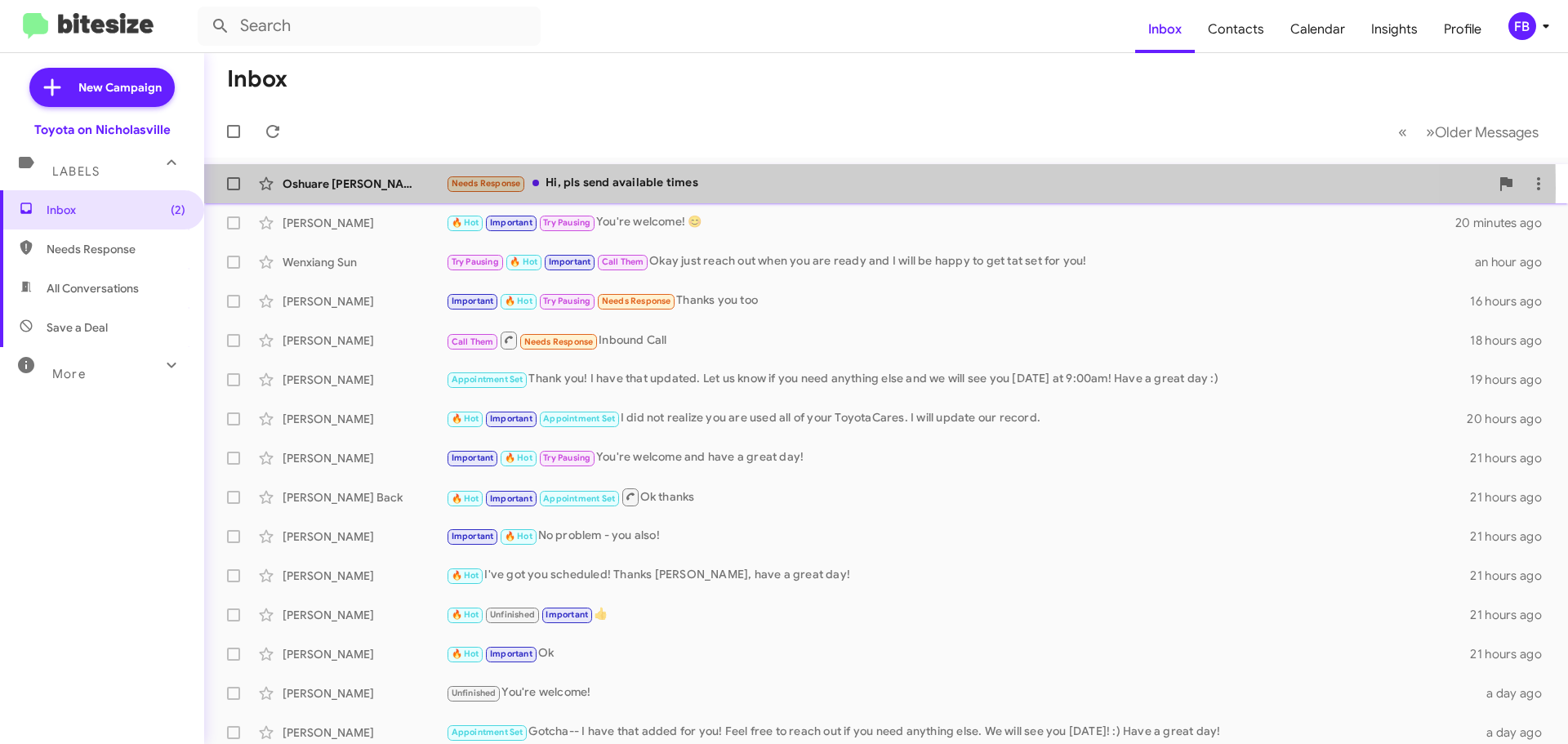
click at [667, 188] on div "Needs Response Hi, pls send available times" at bounding box center [968, 183] width 1043 height 19
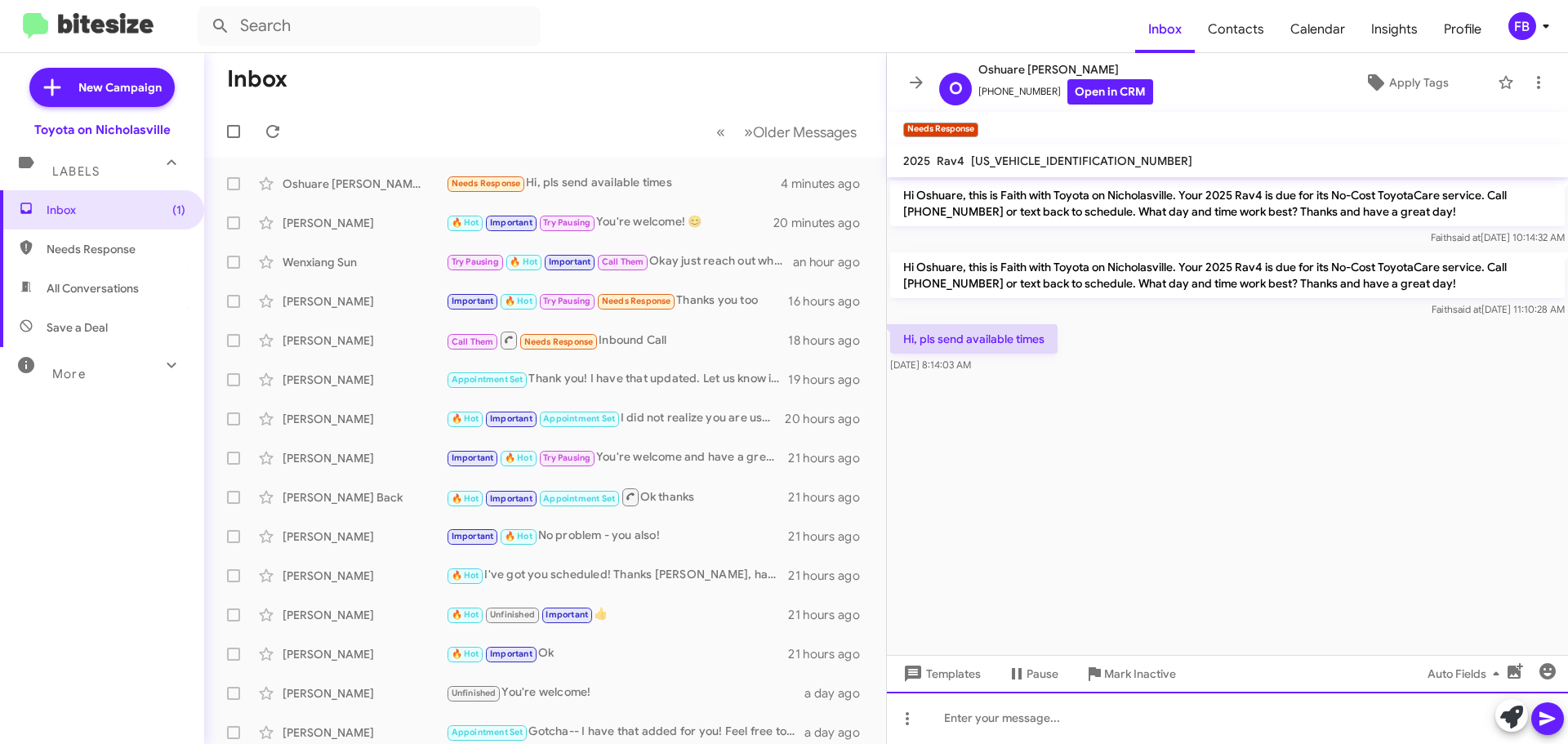
click at [986, 722] on div at bounding box center [1228, 717] width 681 height 52
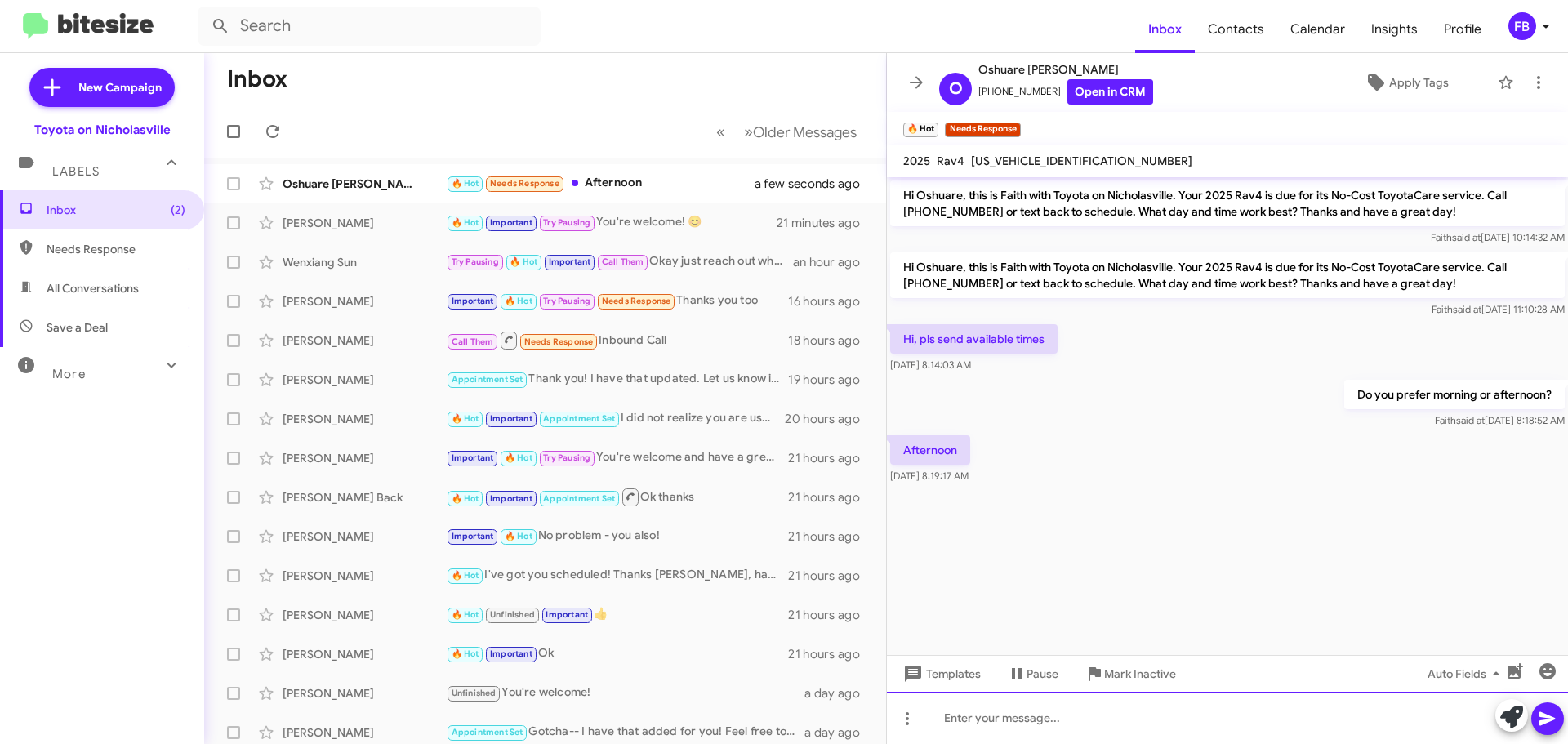
click at [972, 716] on div at bounding box center [1228, 717] width 681 height 52
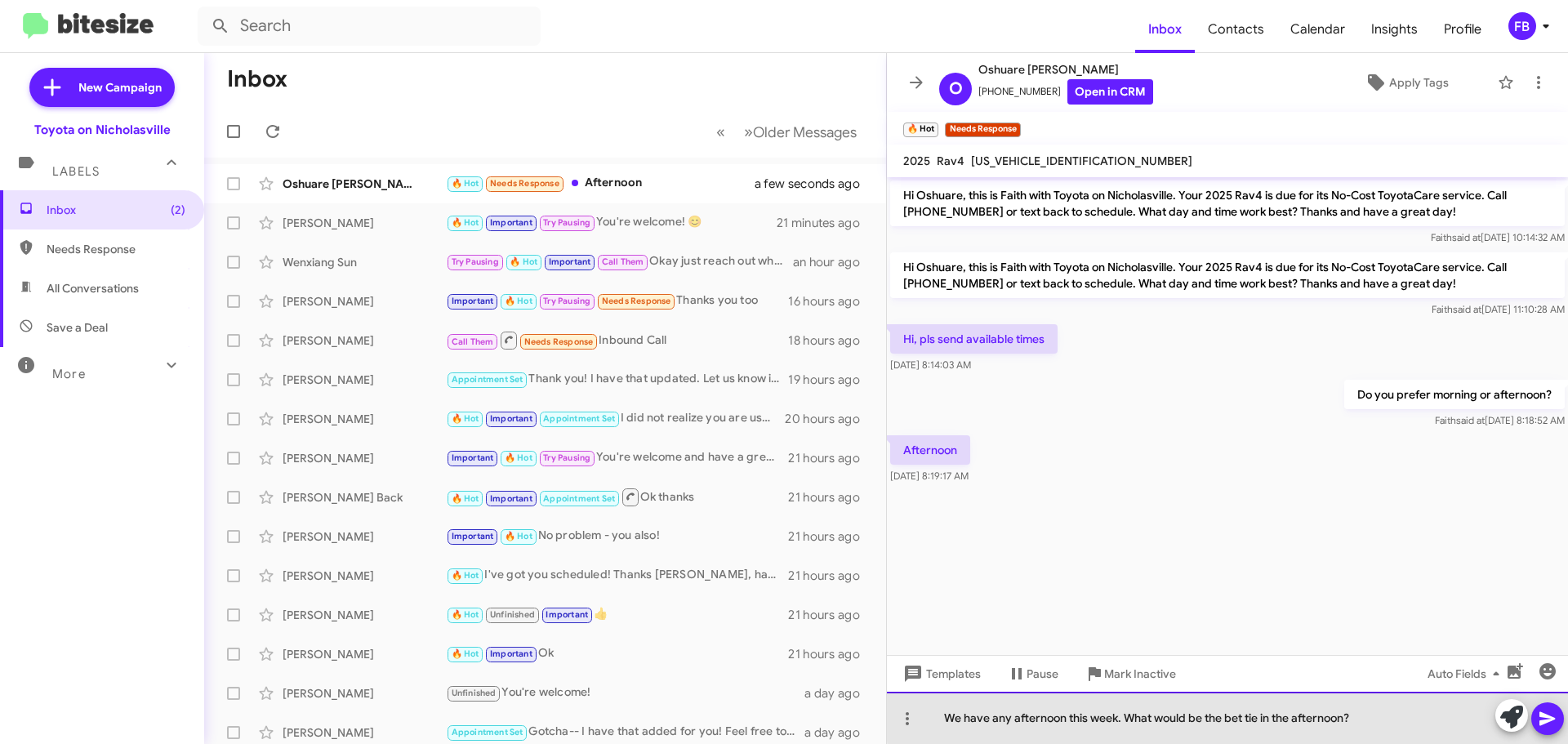
click at [1255, 717] on div "We have any afternoon this week. What would be the bet tie in the afternoon?" at bounding box center [1228, 717] width 681 height 52
click at [1238, 717] on div "We have any afternoon this week. What would be the bet time in the afternoon?" at bounding box center [1228, 717] width 681 height 52
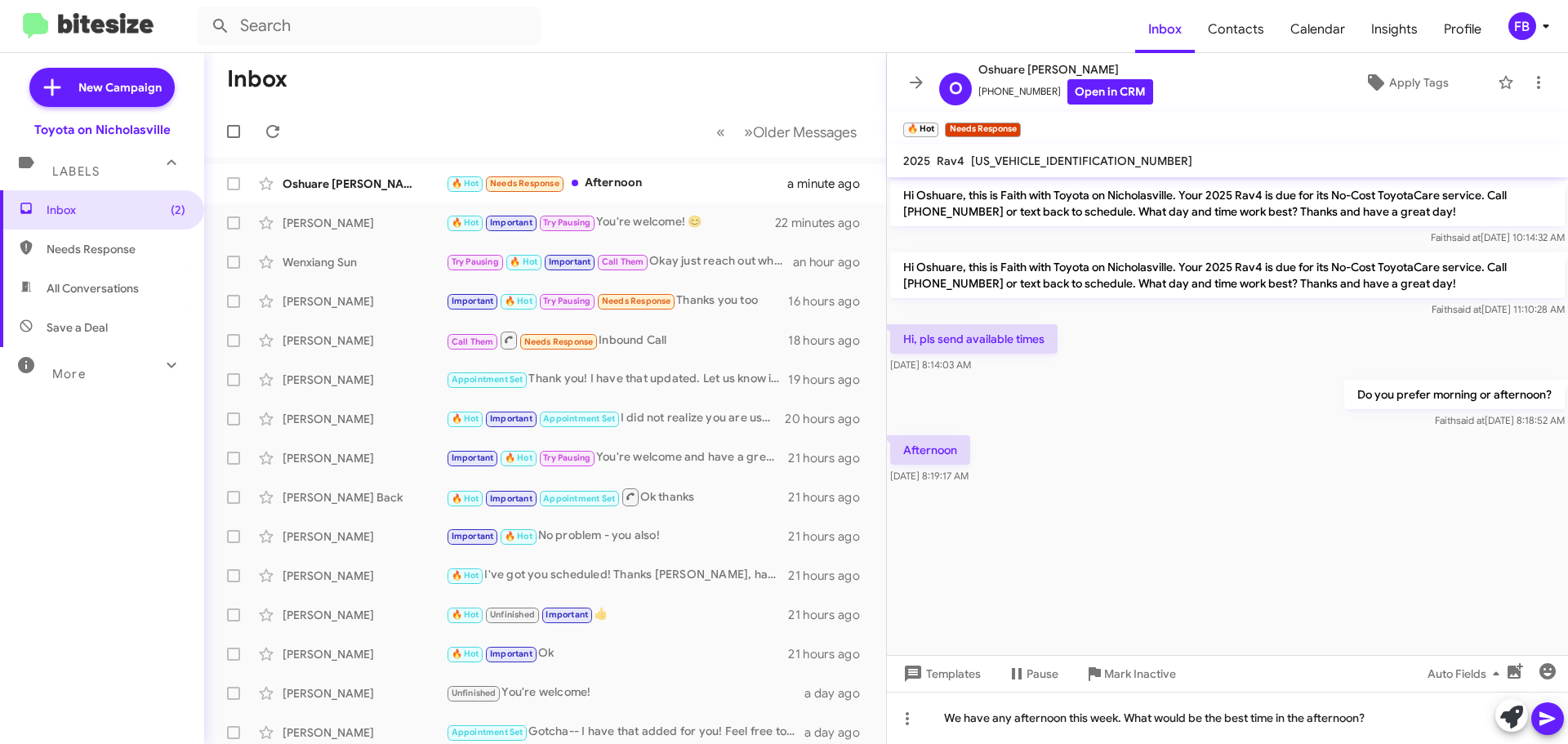
click at [1544, 710] on icon at bounding box center [1547, 718] width 19 height 19
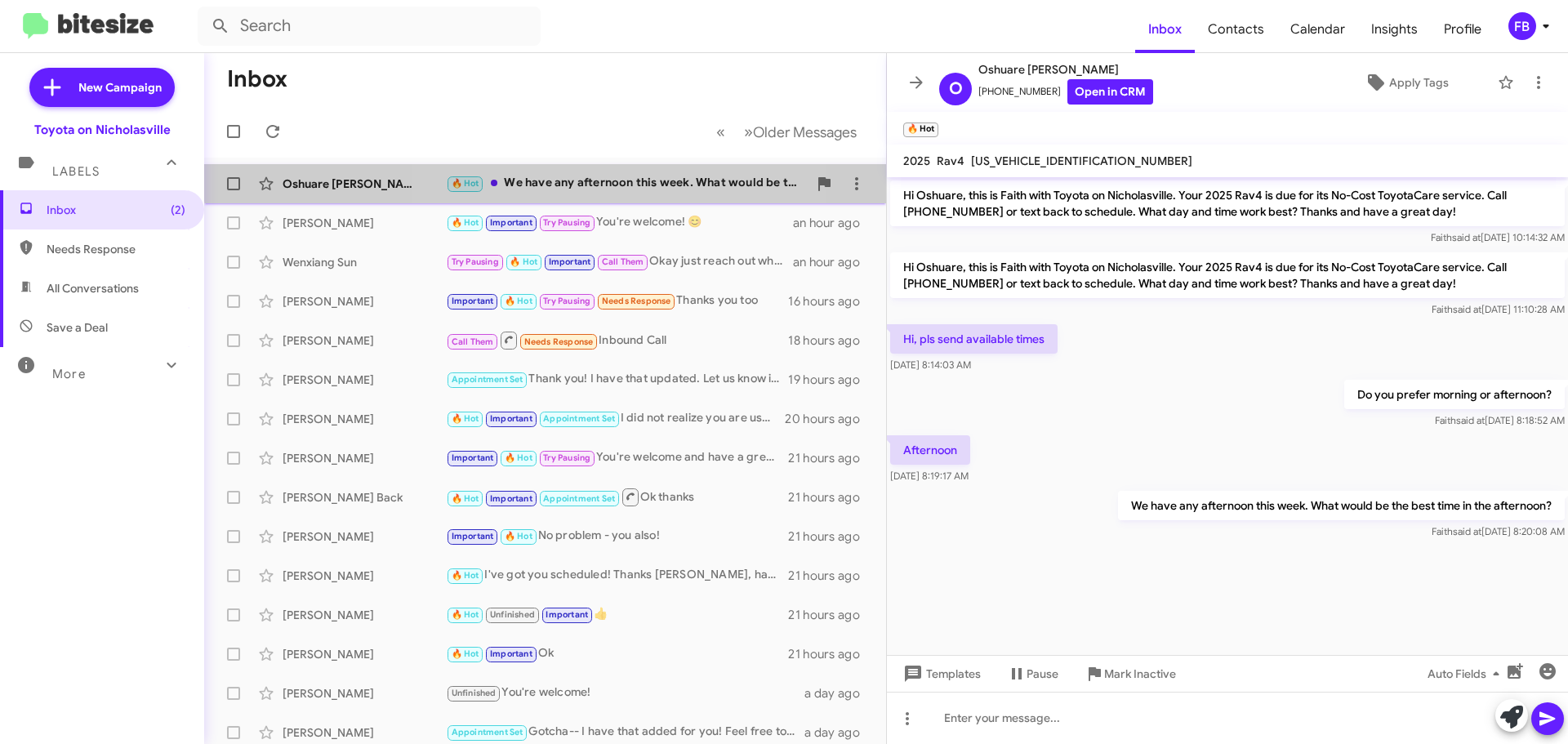
click at [631, 175] on div "🔥 Hot We have any afternoon this week. What would be the best time in the after…" at bounding box center [626, 183] width 362 height 19
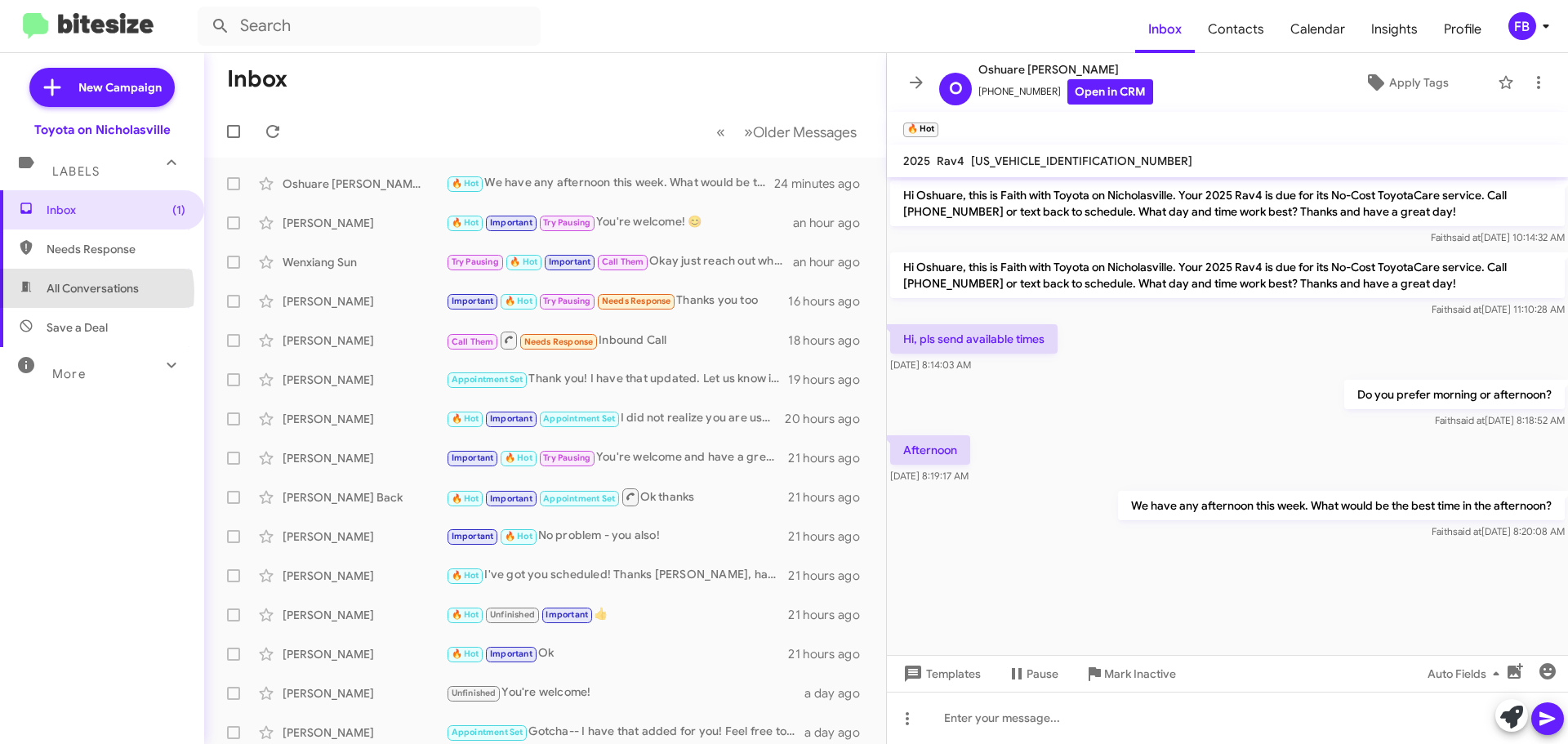
click at [92, 292] on span "All Conversations" at bounding box center [93, 288] width 92 height 16
type input "in:all-conversations"
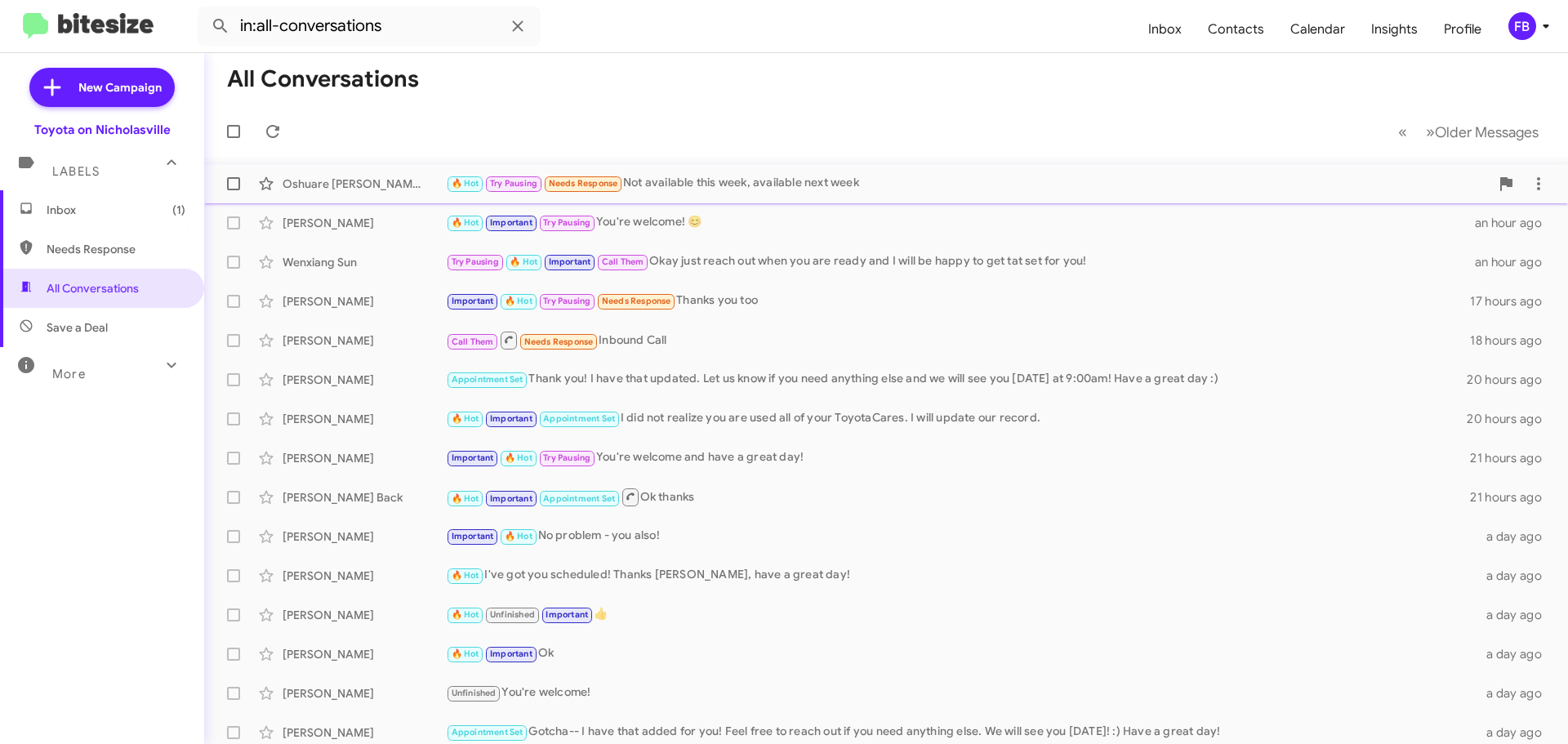
click at [826, 178] on div "🔥 Hot Try Pausing Needs Response Not available this week, available next week" at bounding box center [968, 183] width 1043 height 19
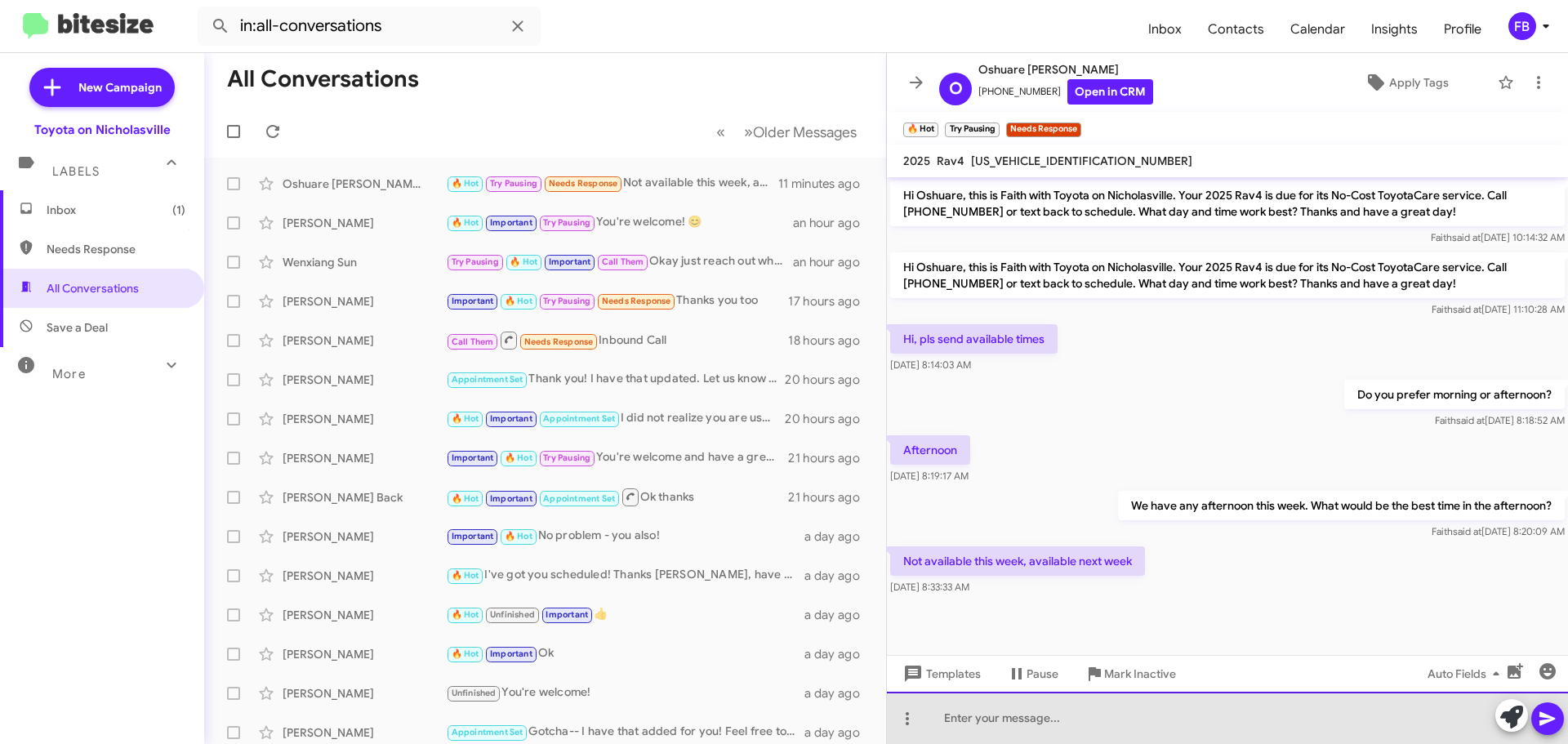
click at [963, 710] on div at bounding box center [1228, 717] width 681 height 52
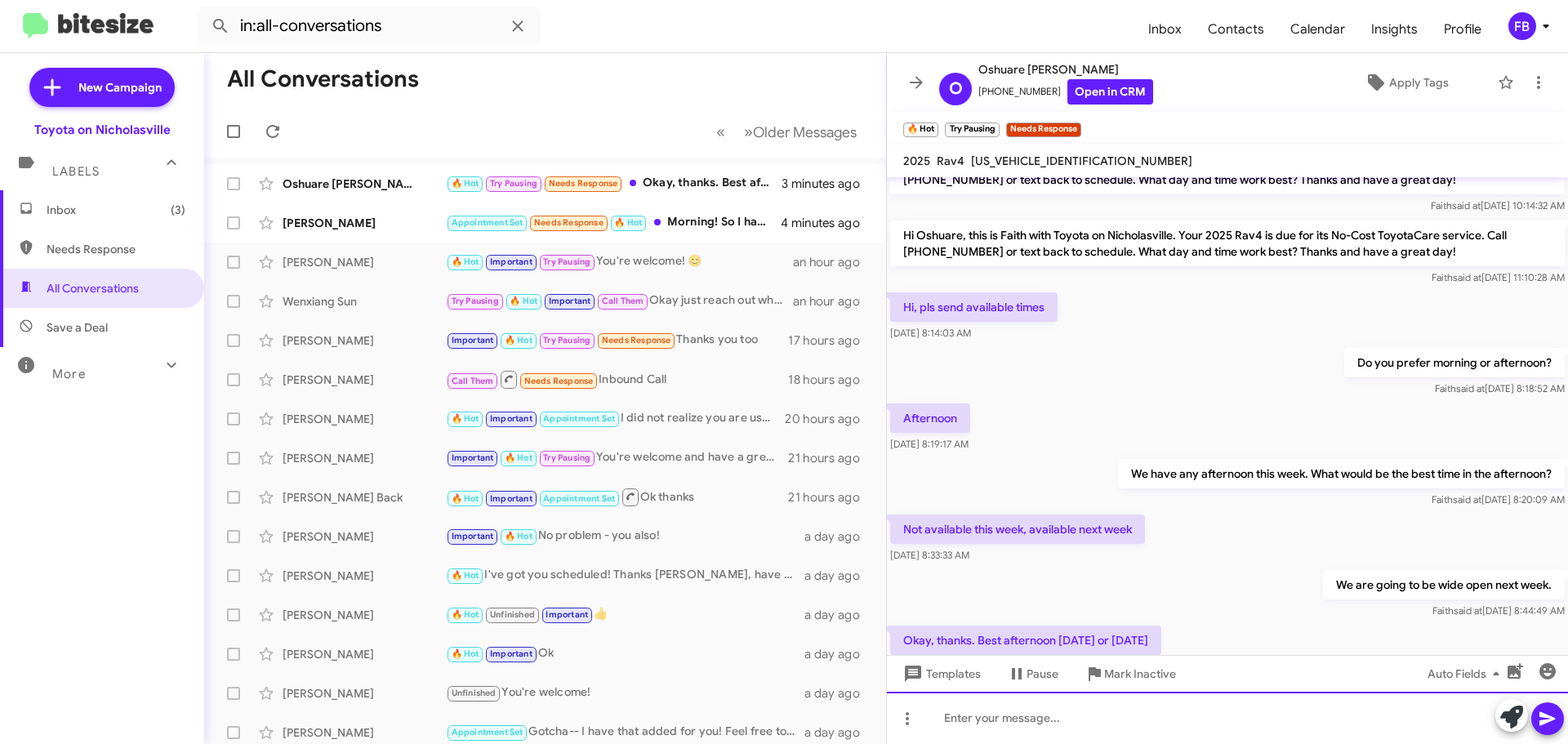
scroll to position [91, 0]
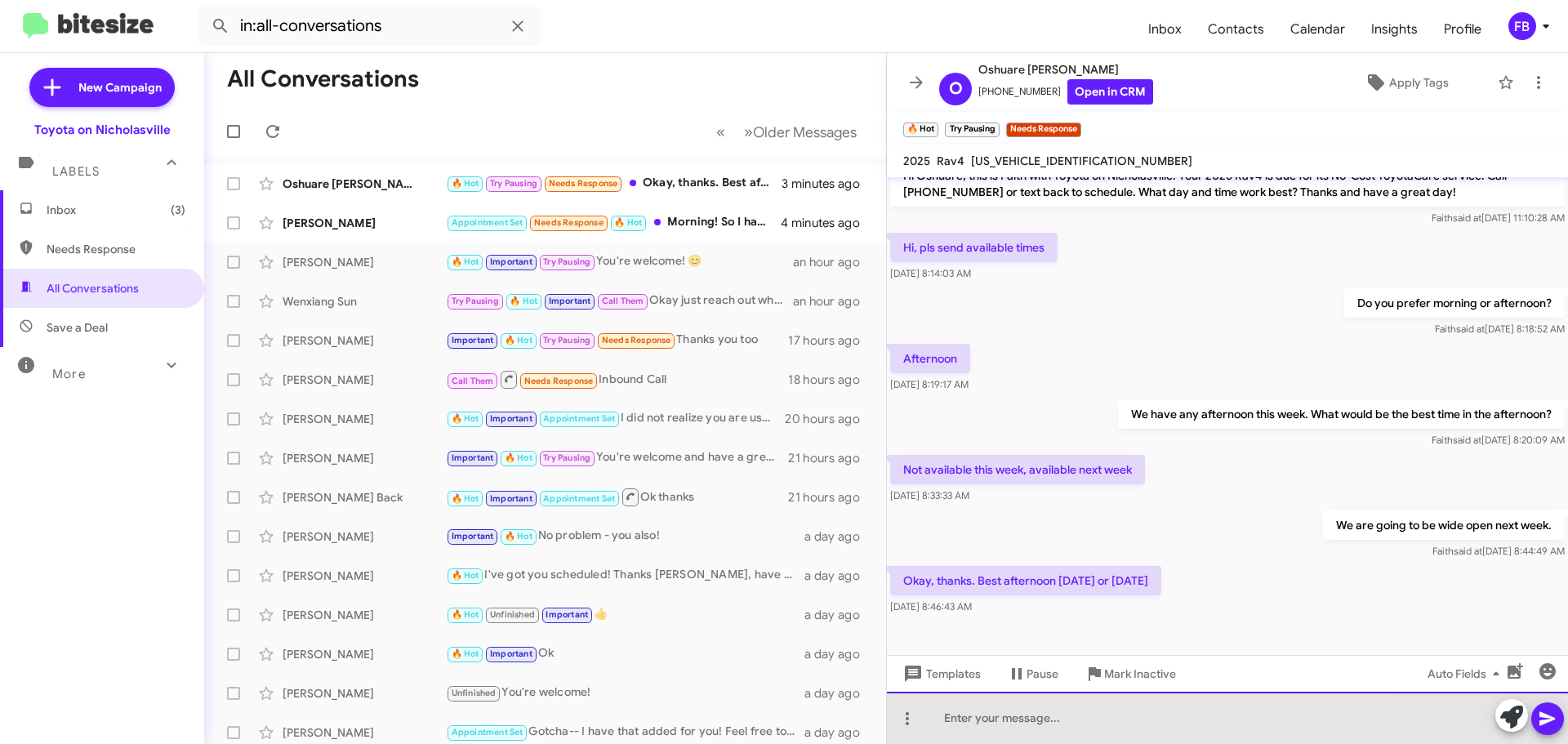
click at [961, 717] on div at bounding box center [1228, 717] width 681 height 52
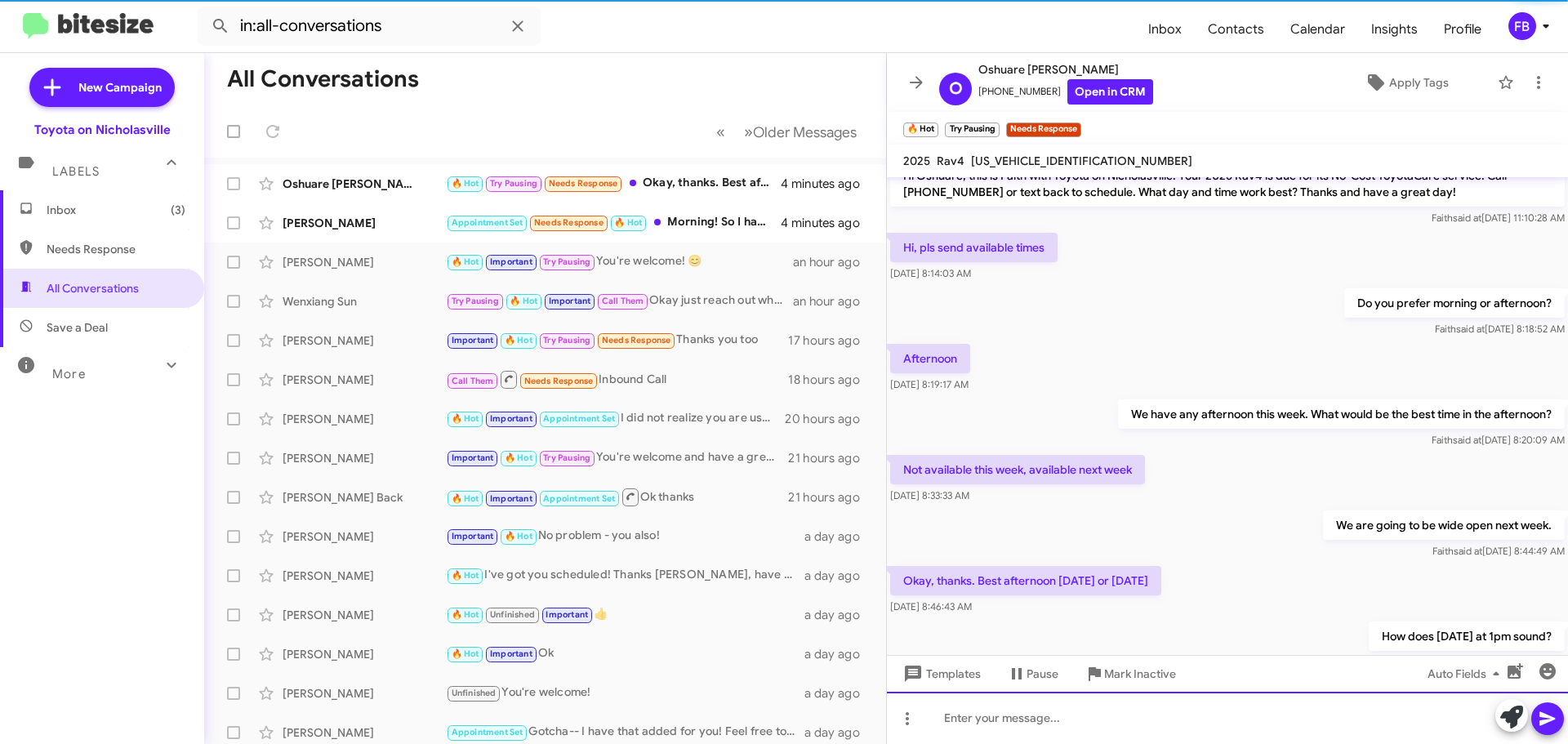
scroll to position [8, 0]
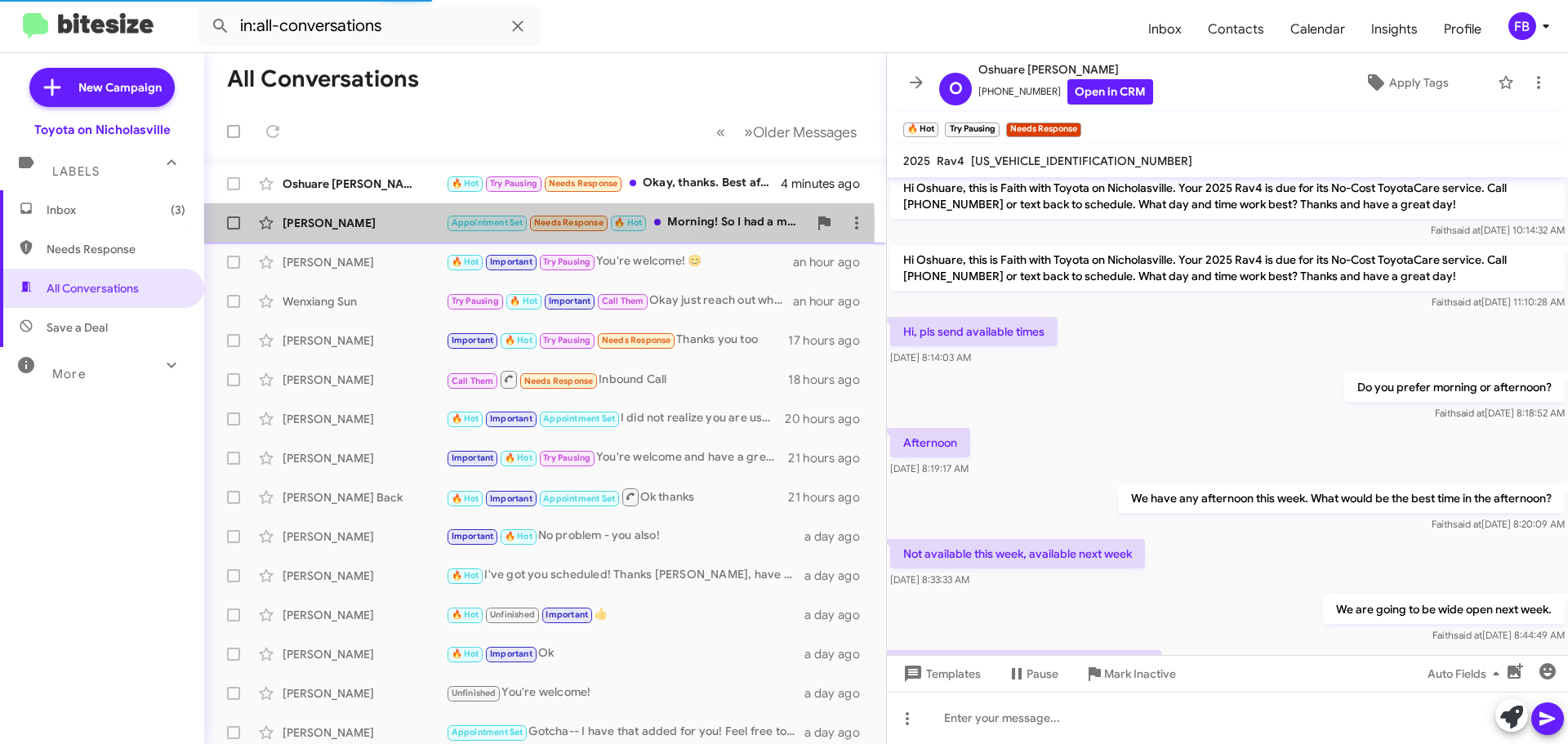
click at [366, 223] on div "[PERSON_NAME]" at bounding box center [364, 222] width 163 height 16
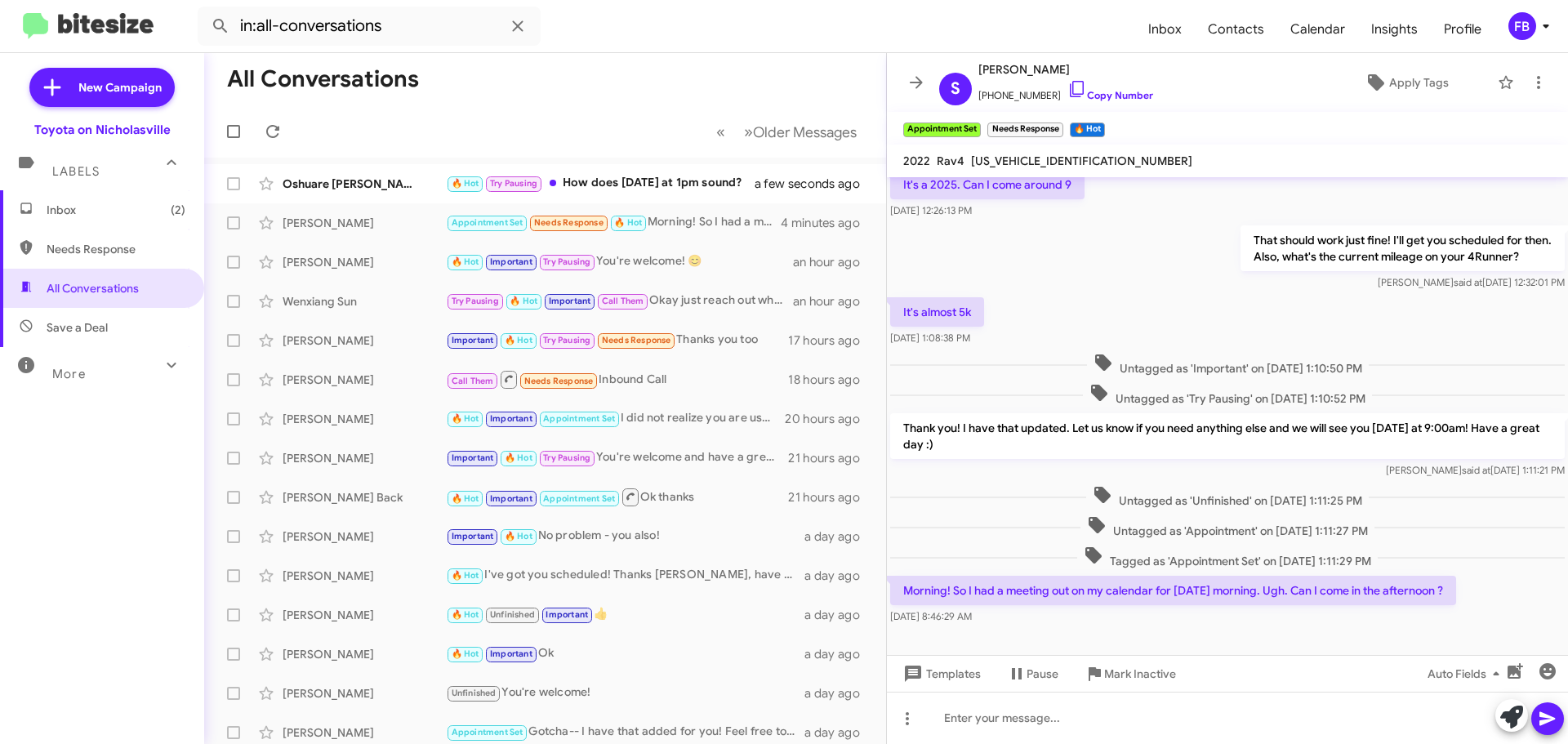
scroll to position [693, 0]
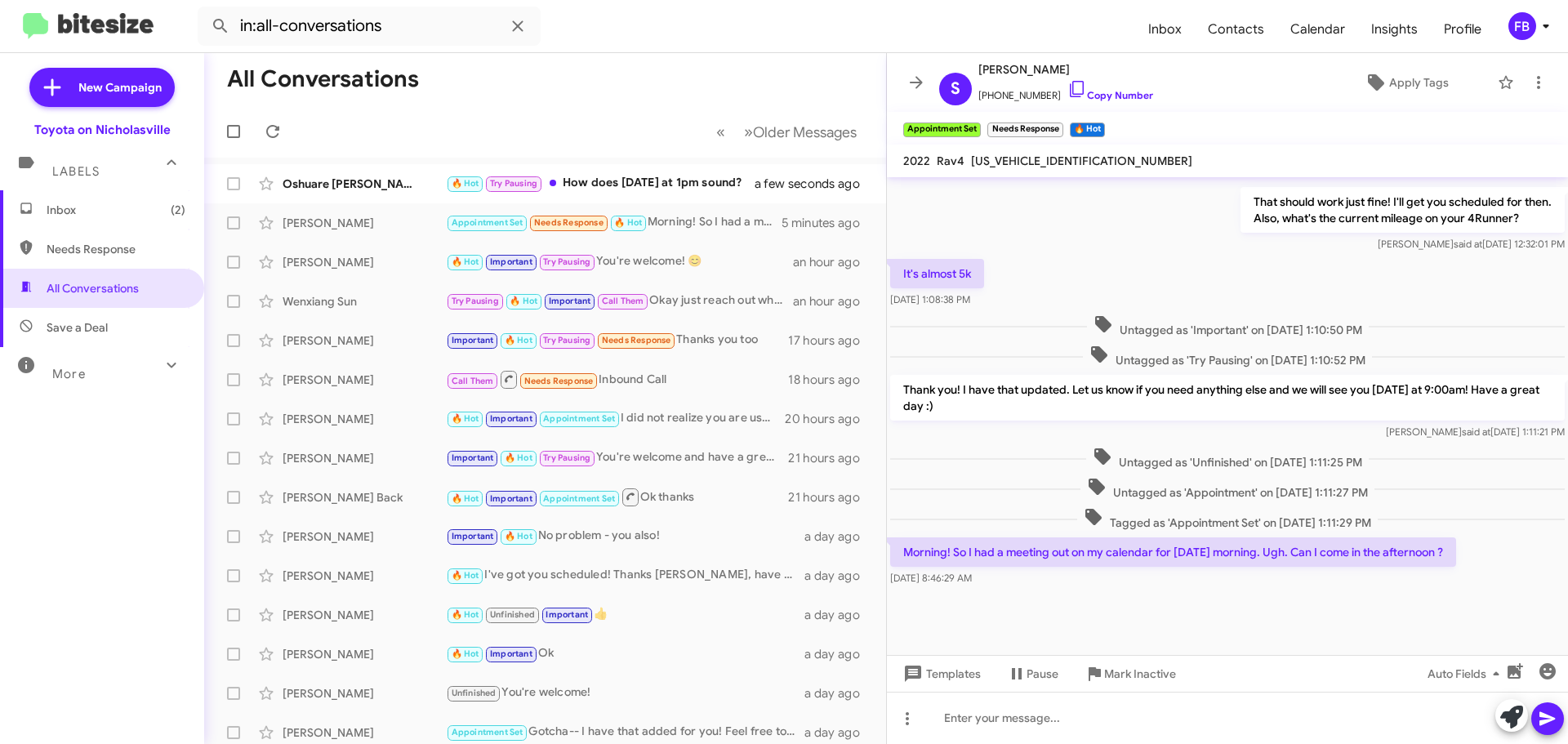
click at [1030, 154] on span "[US_VEHICLE_IDENTIFICATION_NUMBER]" at bounding box center [1081, 160] width 222 height 14
copy span "[US_VEHICLE_IDENTIFICATION_NUMBER]"
click at [847, 219] on icon at bounding box center [856, 222] width 19 height 19
click at [762, 261] on span "Mark as unread" at bounding box center [721, 265] width 82 height 39
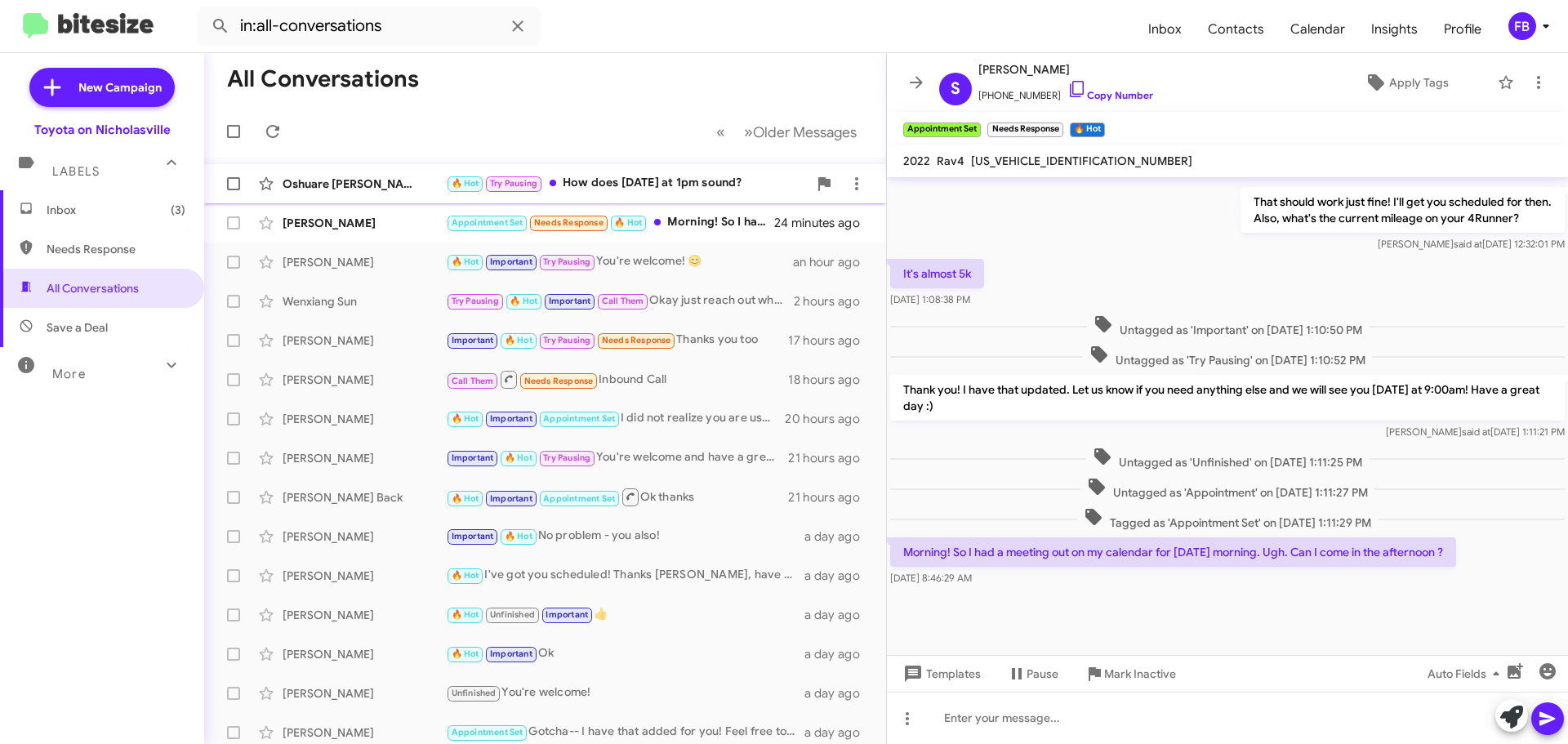
click at [334, 191] on div "Oshuare [PERSON_NAME]" at bounding box center [364, 183] width 163 height 16
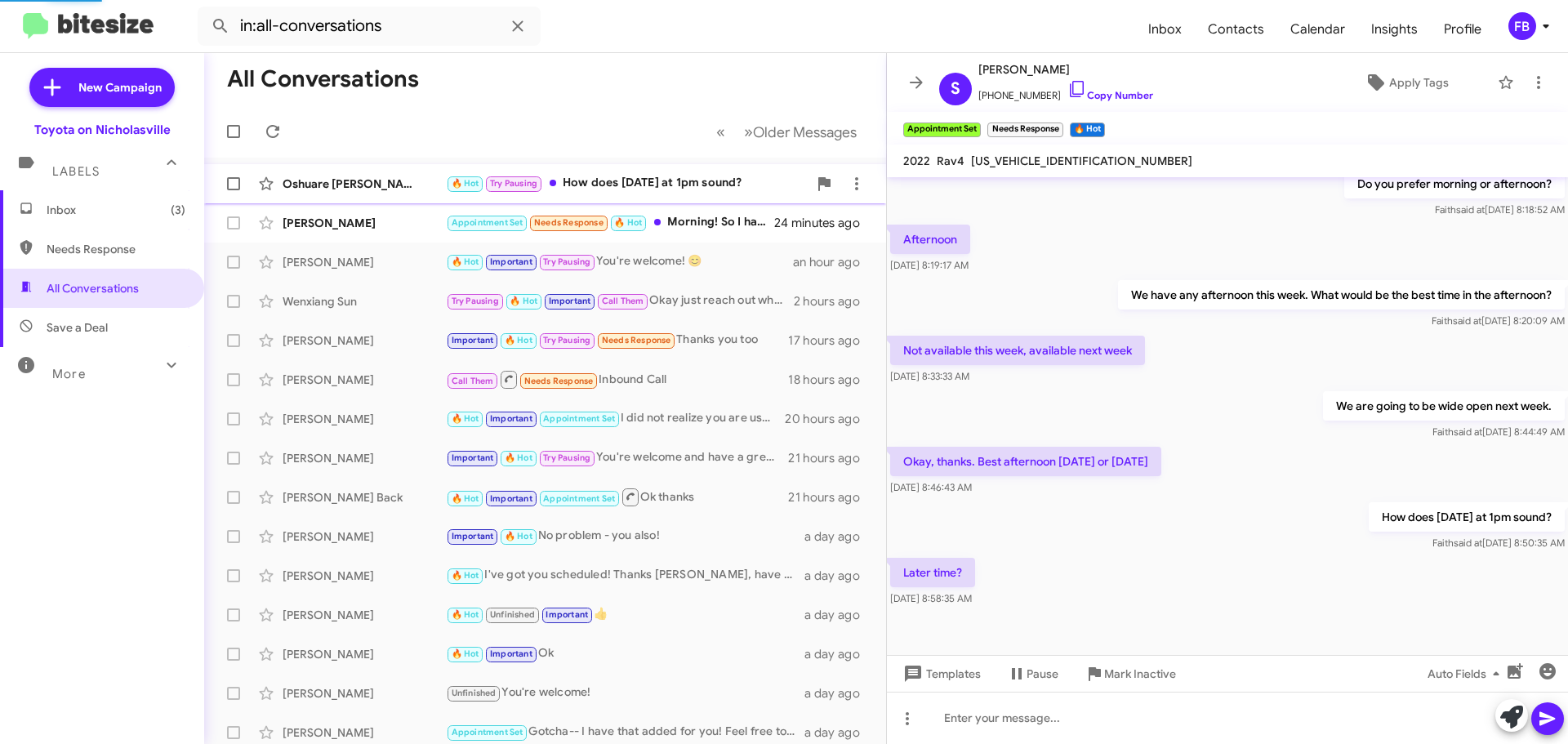
scroll to position [211, 0]
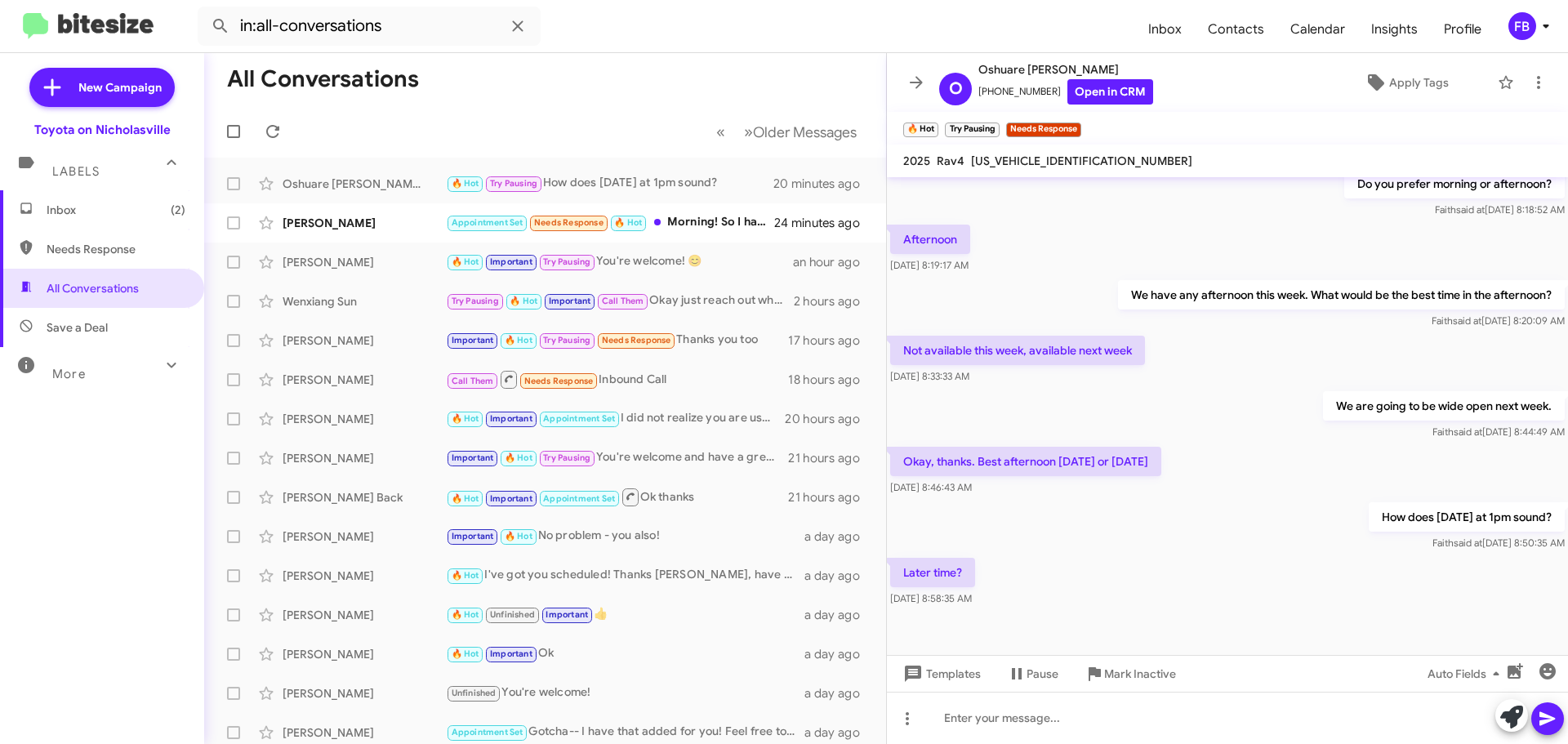
click at [1021, 155] on span "[US_VEHICLE_IDENTIFICATION_NUMBER]" at bounding box center [1081, 160] width 222 height 14
copy span "[US_VEHICLE_IDENTIFICATION_NUMBER]"
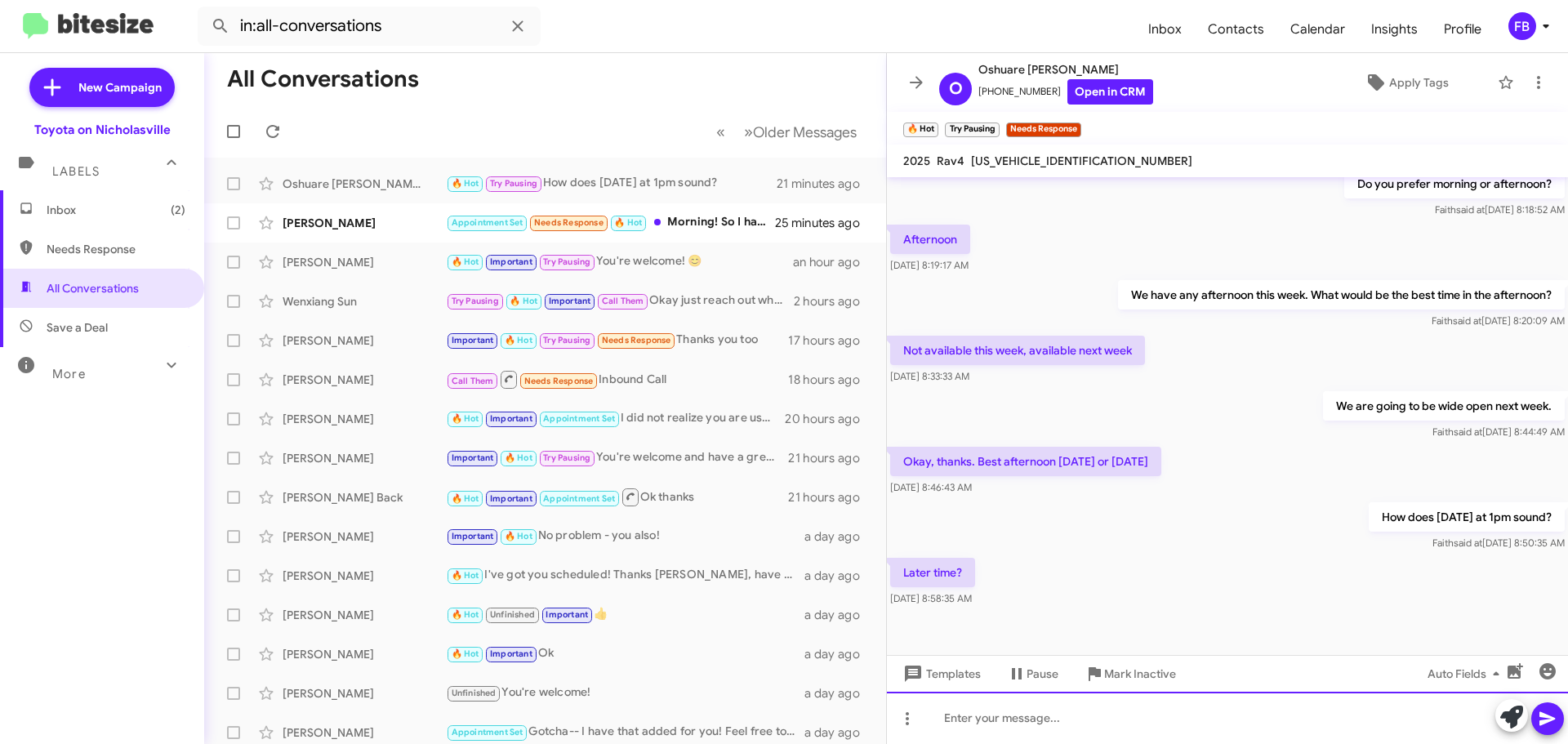
drag, startPoint x: 986, startPoint y: 716, endPoint x: 986, endPoint y: 699, distance: 17.0
click at [986, 710] on div at bounding box center [1228, 717] width 681 height 52
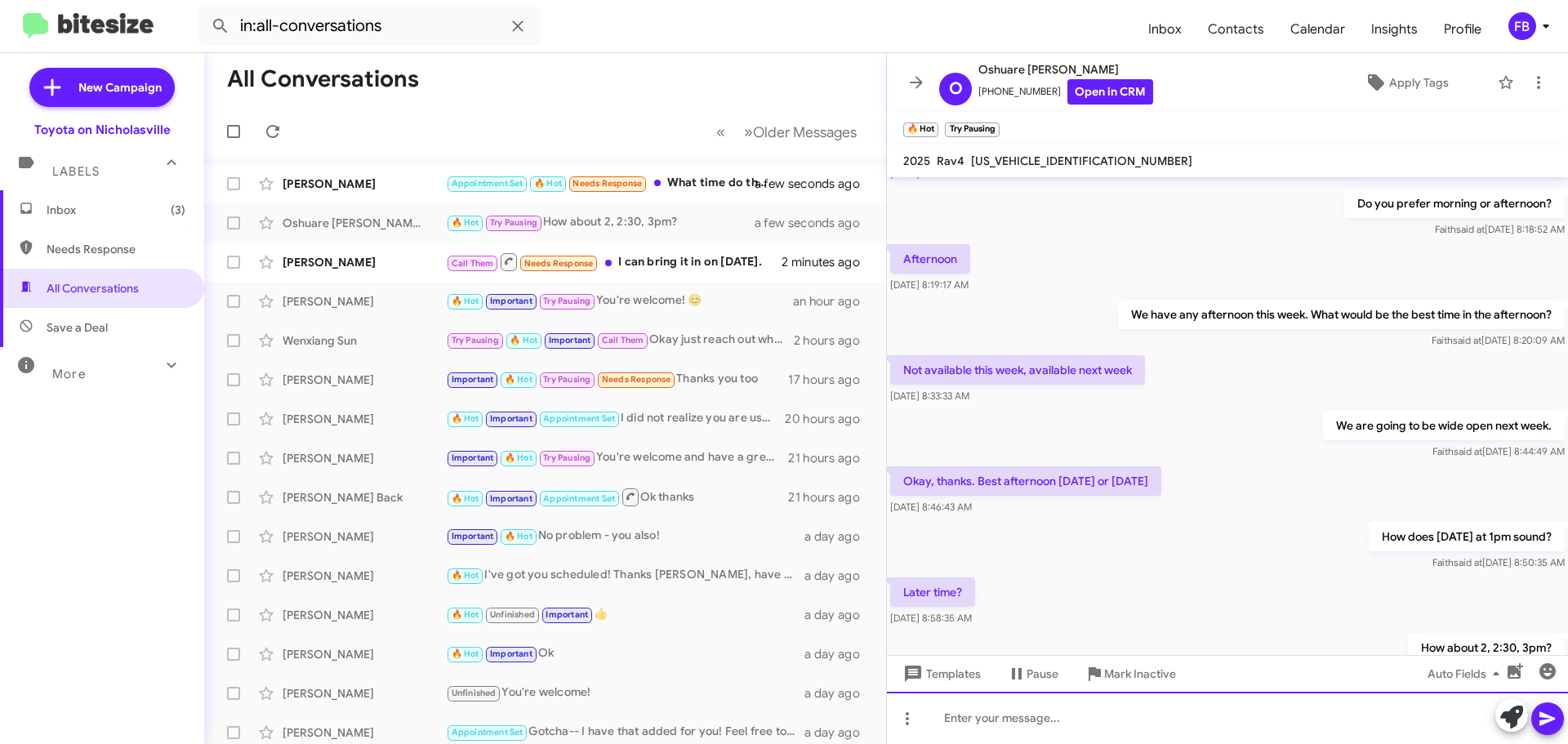
scroll to position [270, 0]
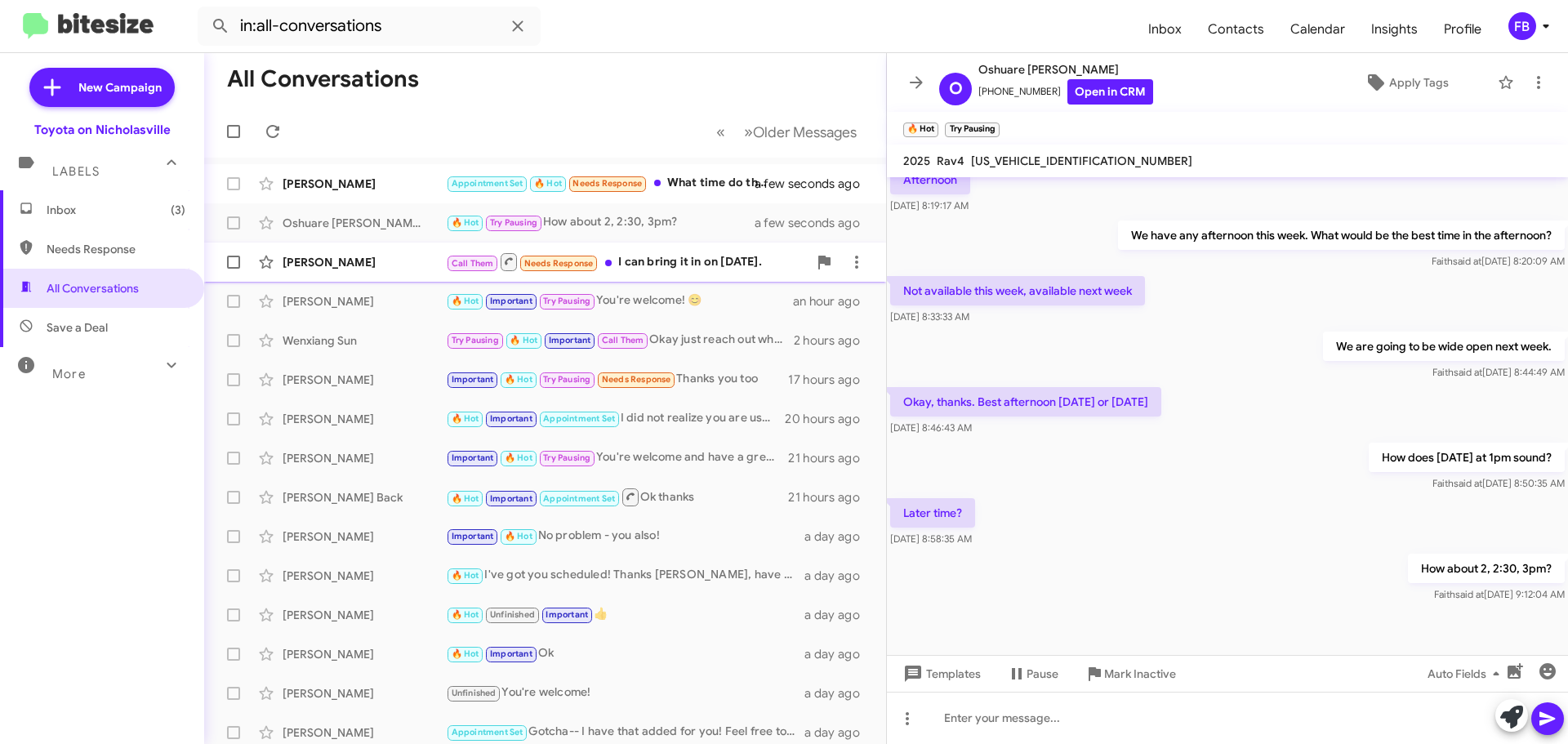
click at [373, 264] on div "[PERSON_NAME]" at bounding box center [364, 262] width 163 height 16
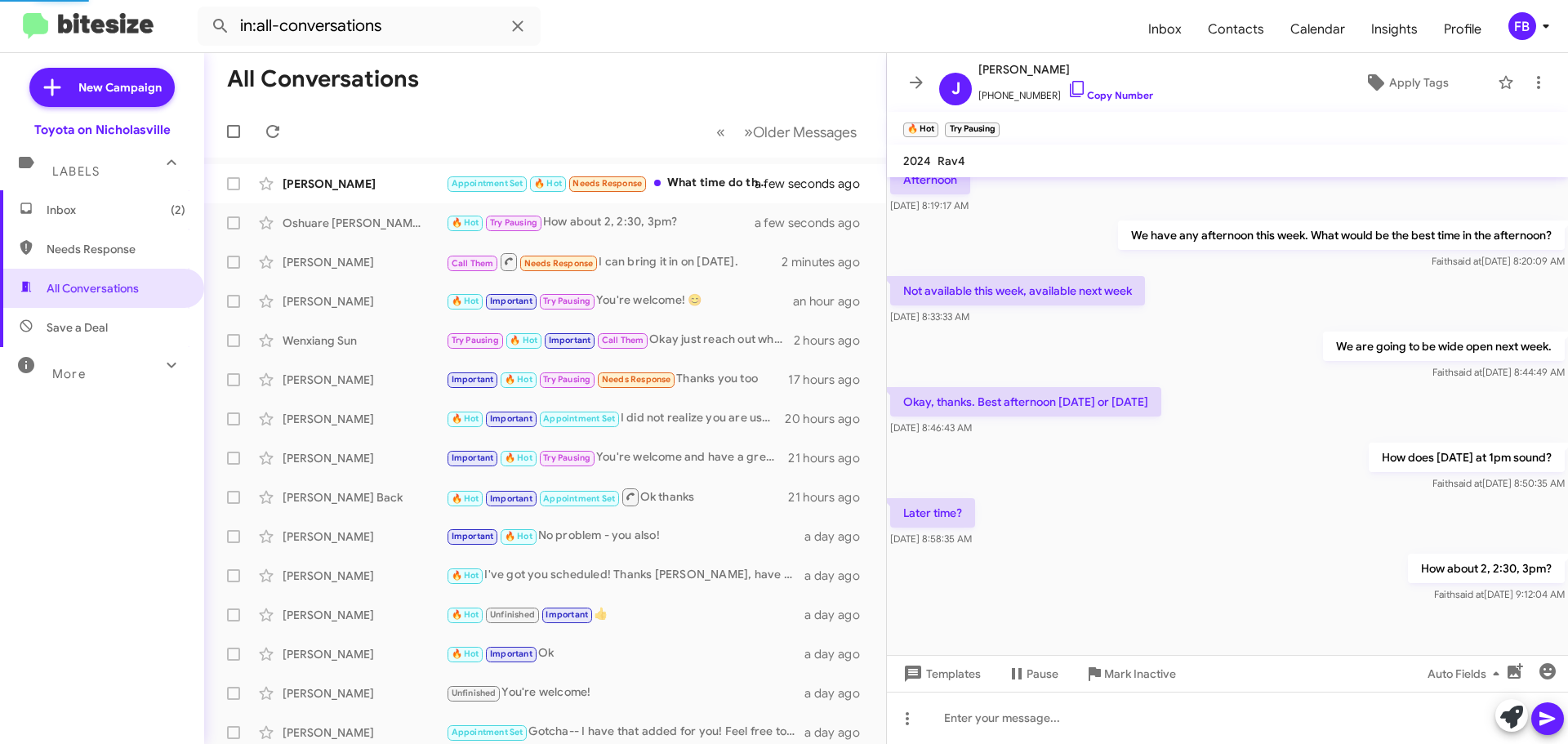
scroll to position [137, 0]
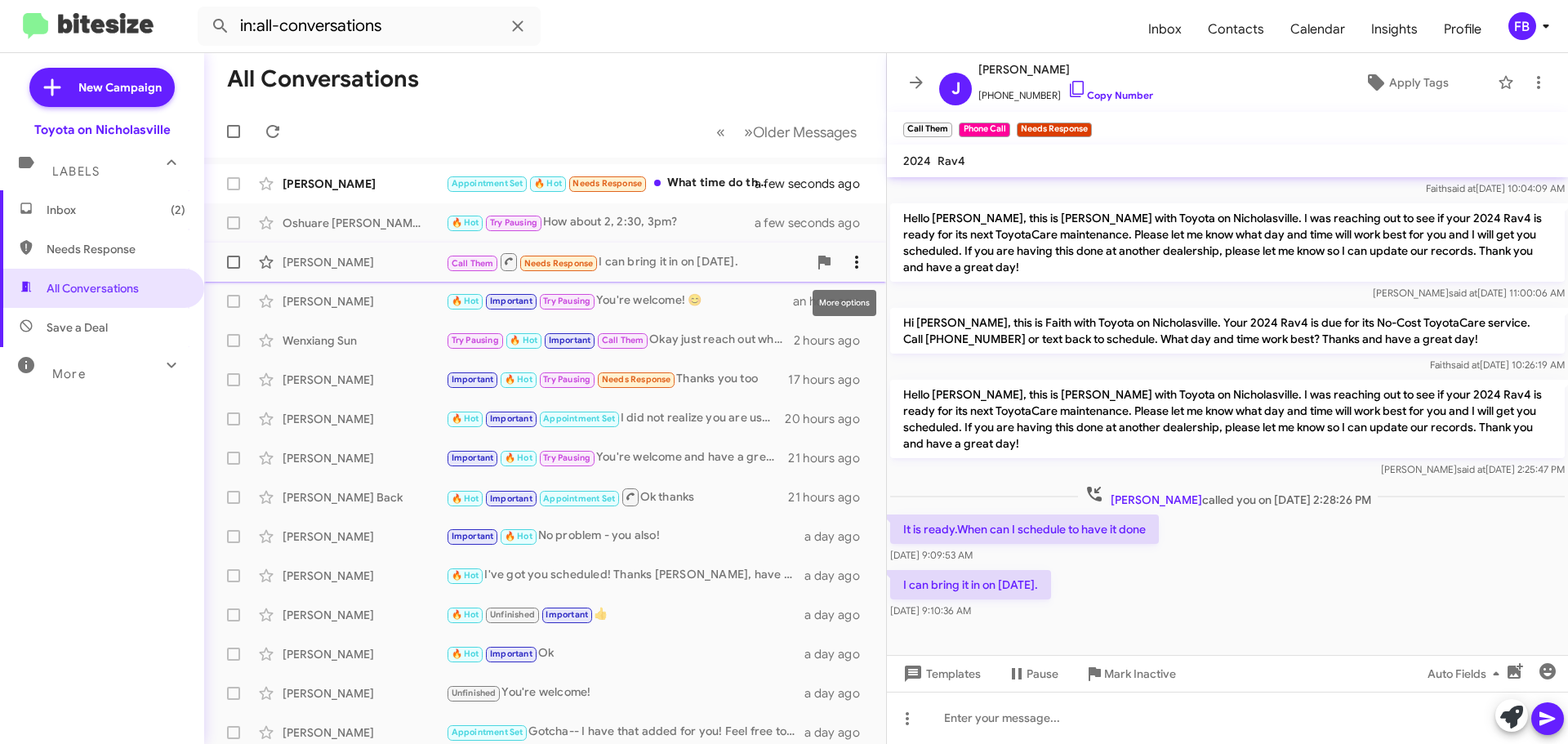
click at [847, 265] on icon at bounding box center [856, 262] width 19 height 19
click at [762, 299] on span "Mark as unread" at bounding box center [721, 304] width 82 height 39
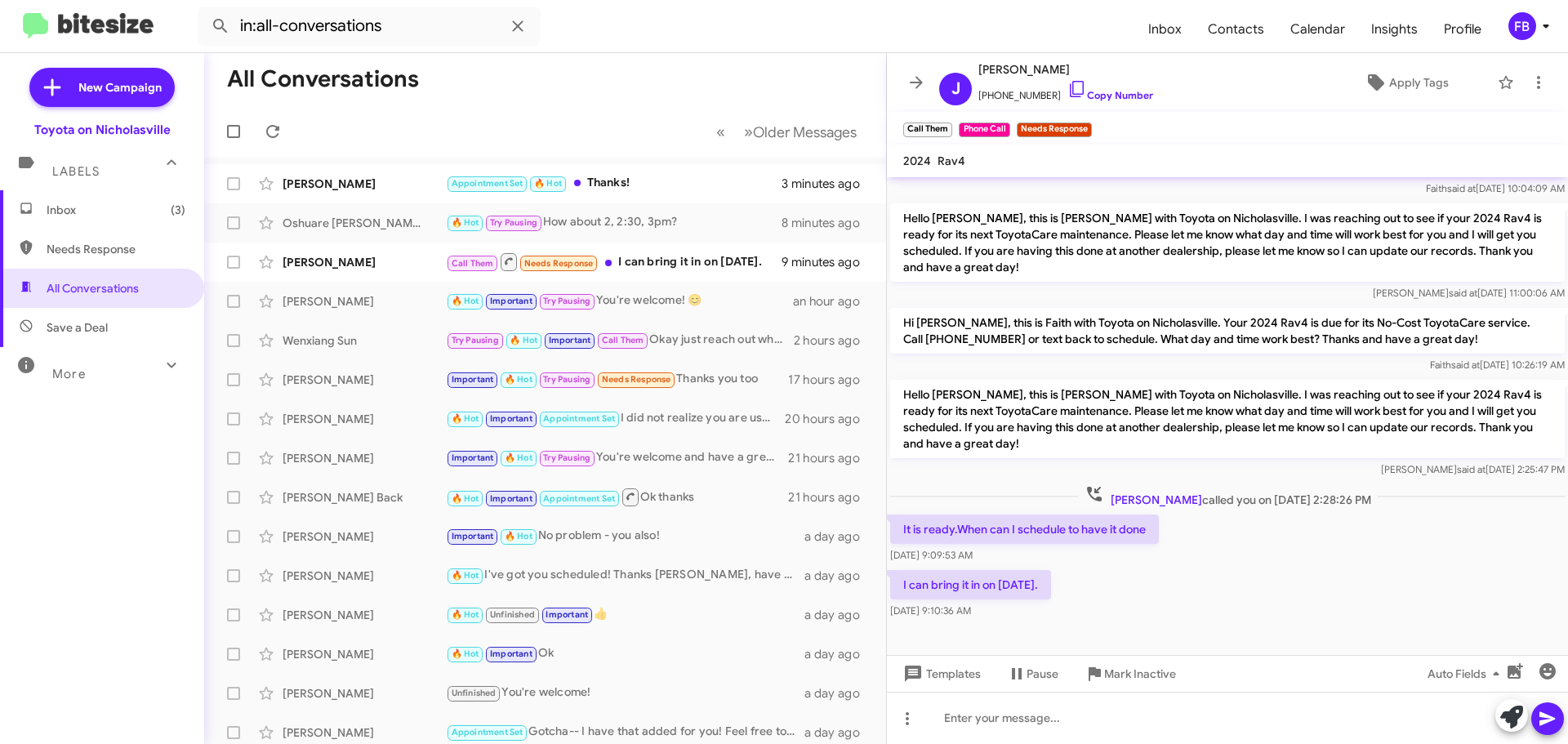
click at [171, 203] on span "(3)" at bounding box center [177, 209] width 14 height 16
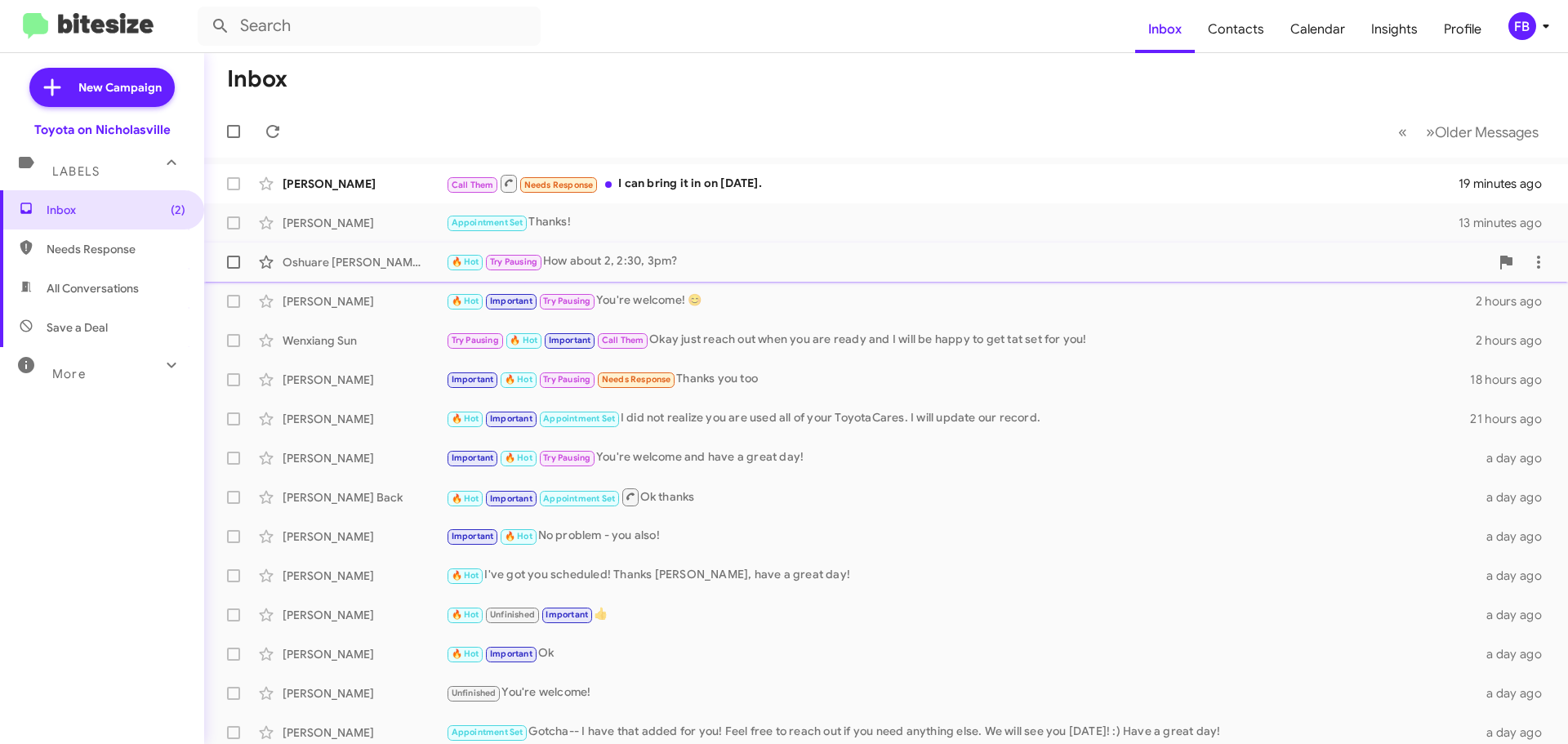
click at [618, 260] on div "🔥 Hot Try Pausing How about 2, 2:30, 3pm?" at bounding box center [968, 262] width 1043 height 19
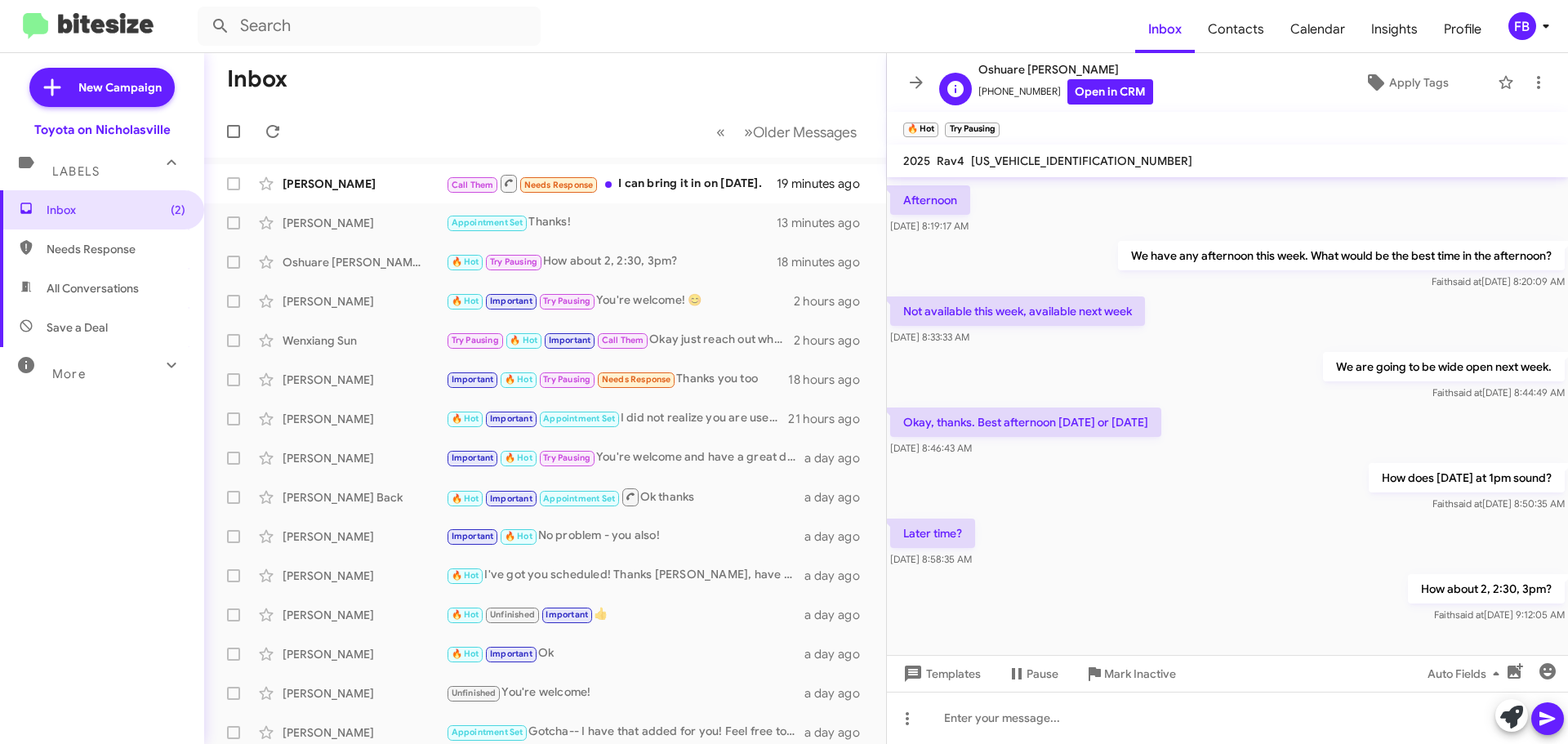
scroll to position [270, 0]
